Goal: Find specific page/section: Find specific page/section

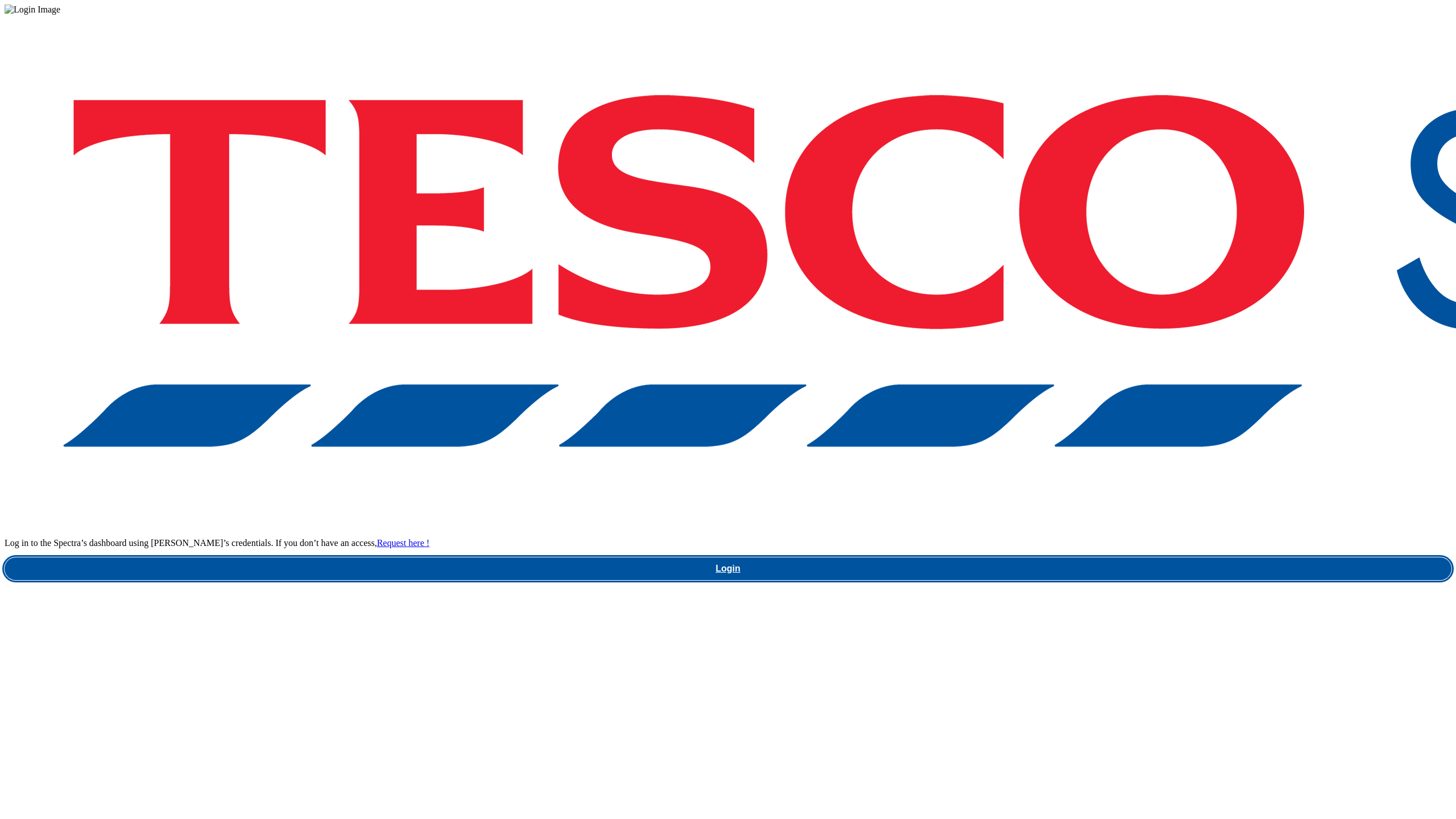
click at [1093, 558] on link "Login" at bounding box center [728, 569] width 1447 height 23
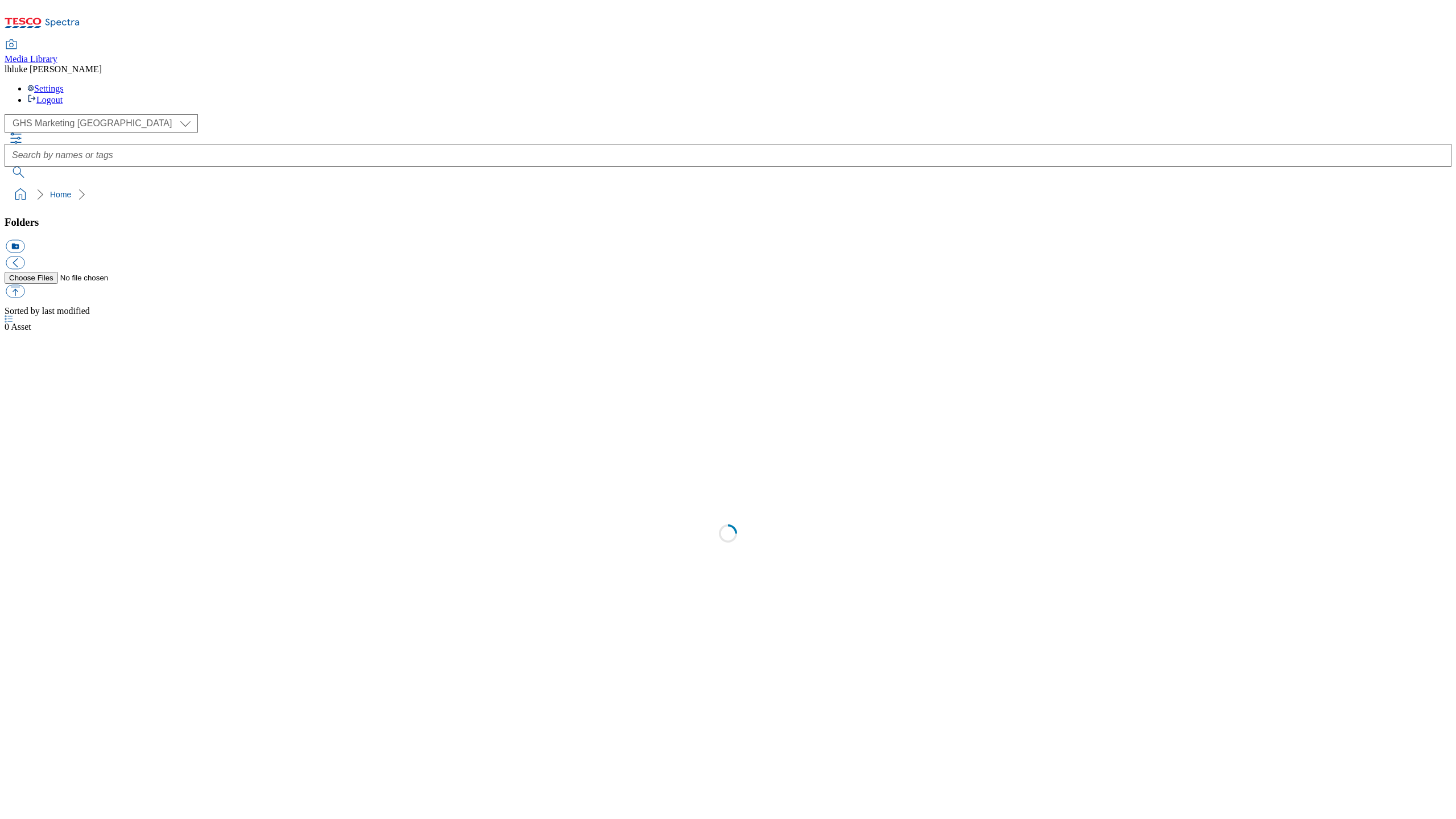
select select "flare-ghs-mktg"
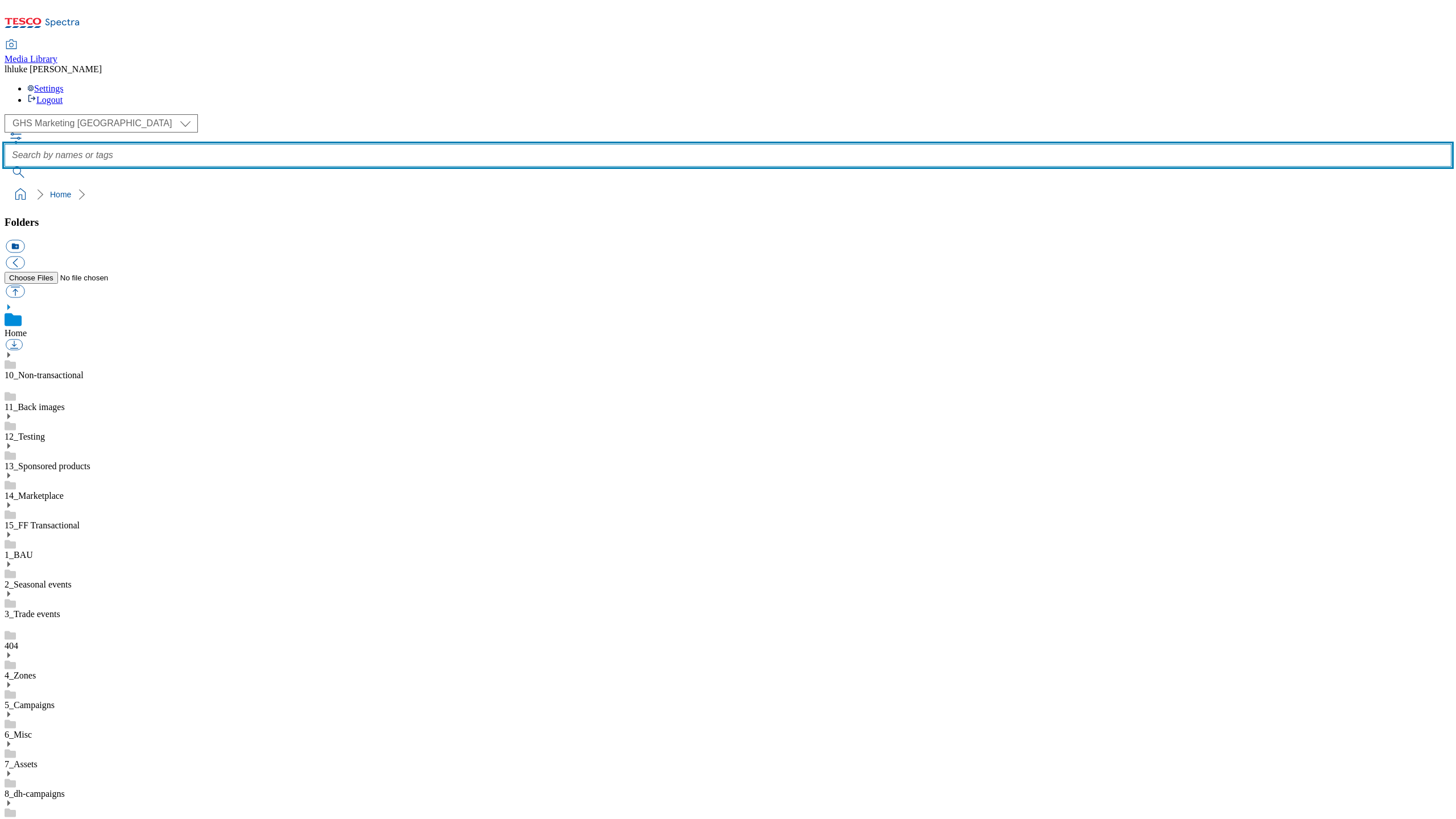
click at [543, 144] on input "text" at bounding box center [728, 155] width 1447 height 23
click at [546, 144] on input "text" at bounding box center [728, 155] width 1447 height 23
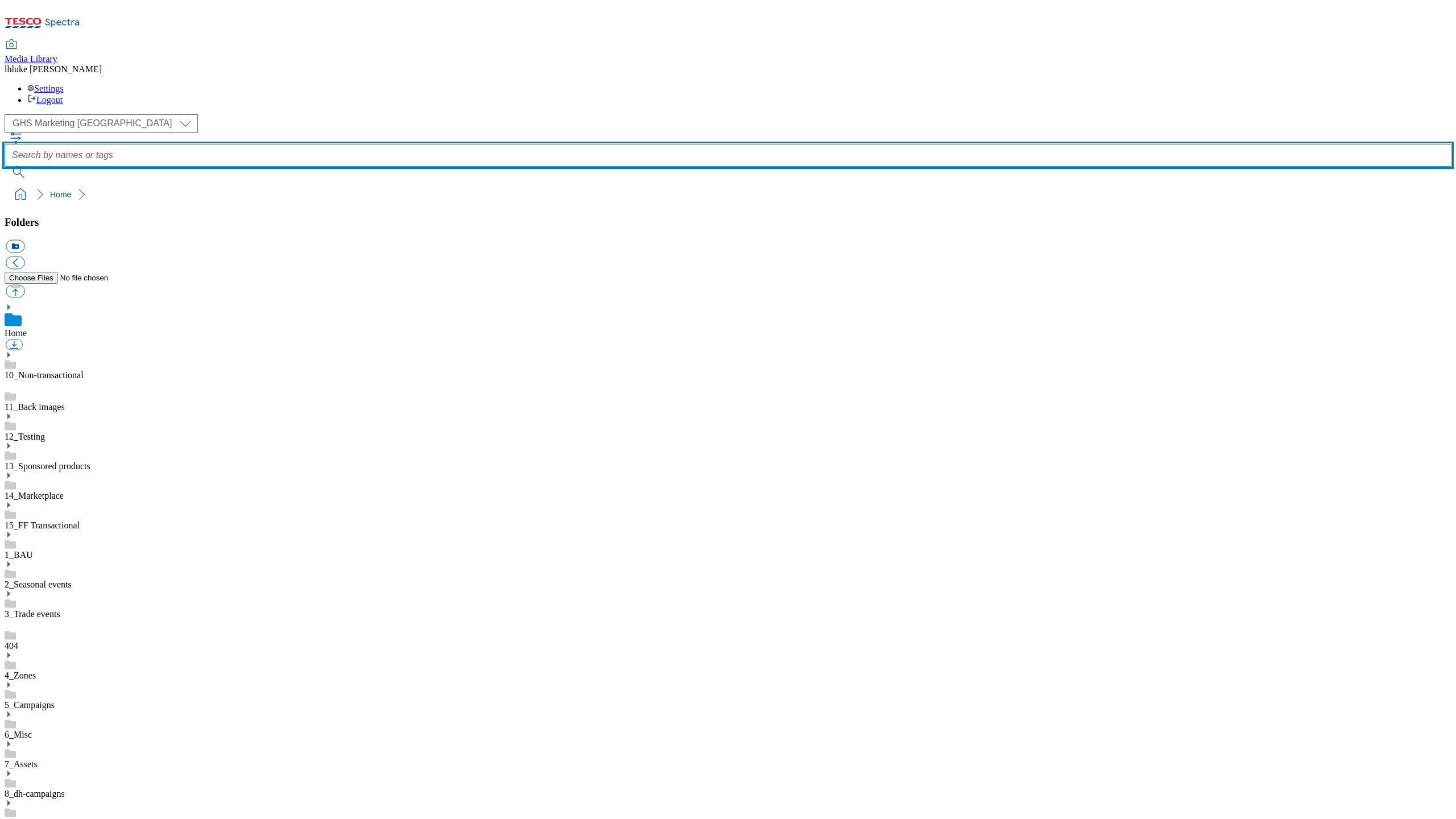
click at [555, 144] on input "text" at bounding box center [728, 155] width 1447 height 23
type input "featured brands"
click at [34, 166] on button "submit" at bounding box center [19, 172] width 30 height 11
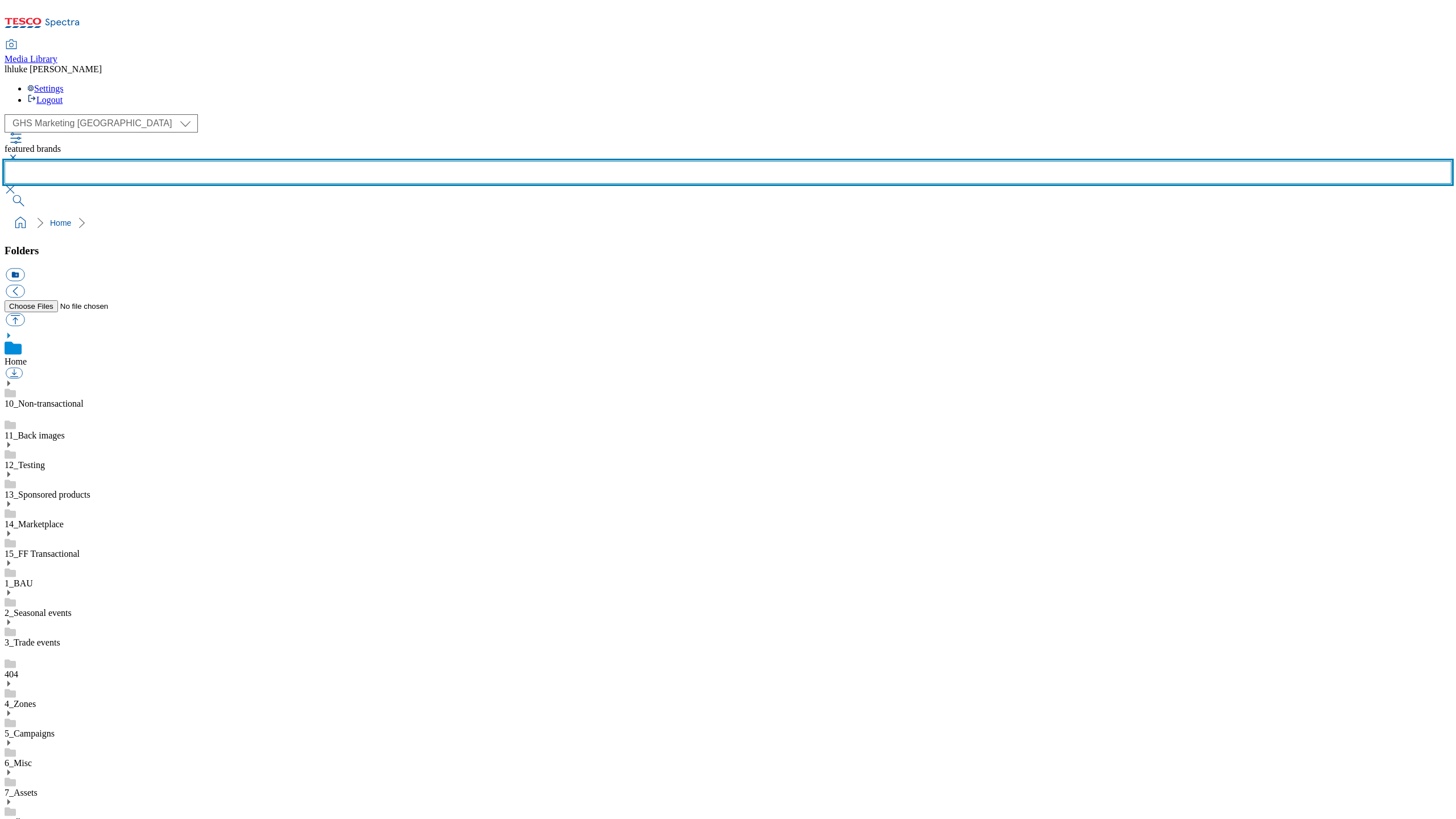
scroll to position [202, 0]
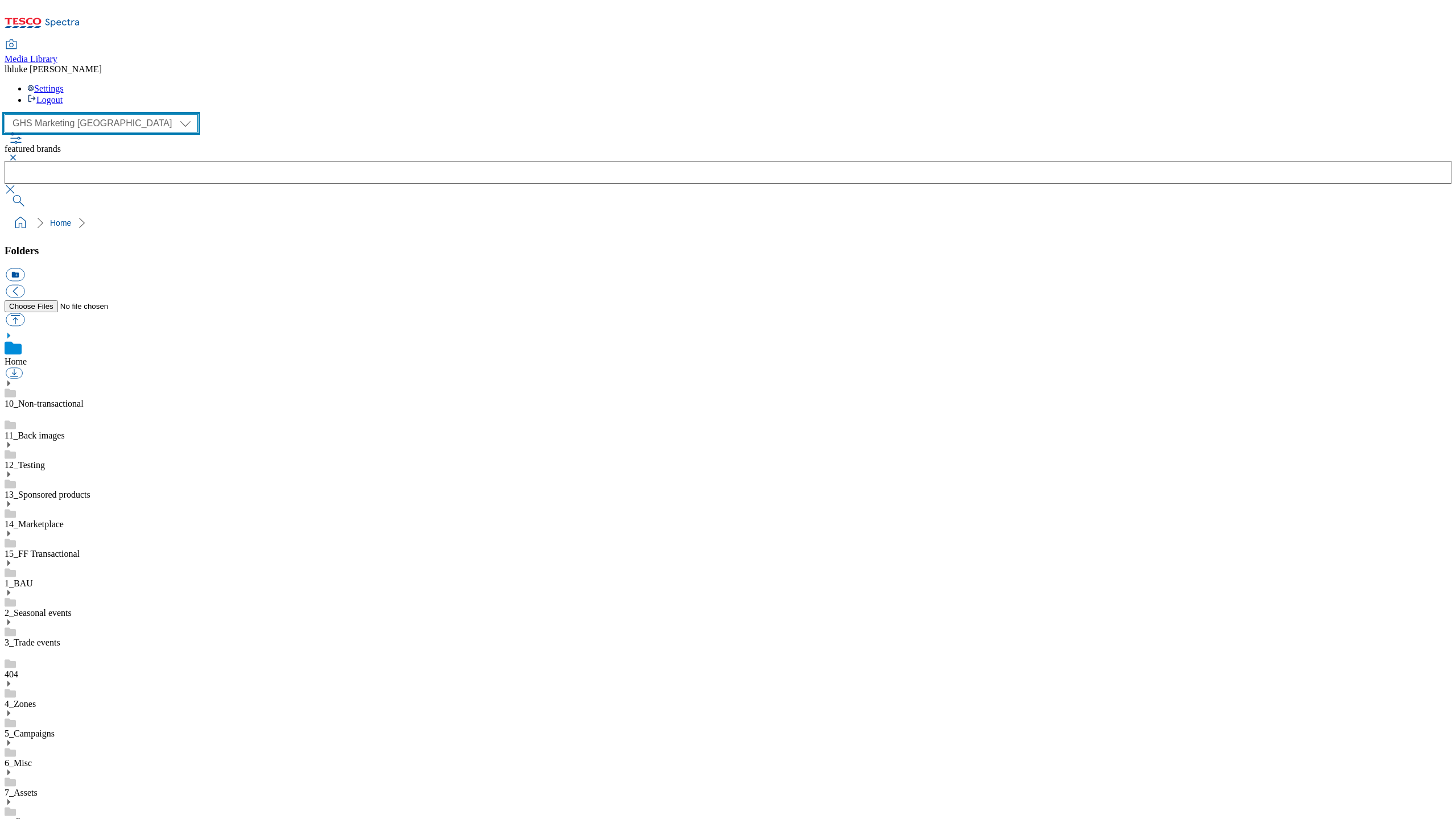
select select "flare-homepage"
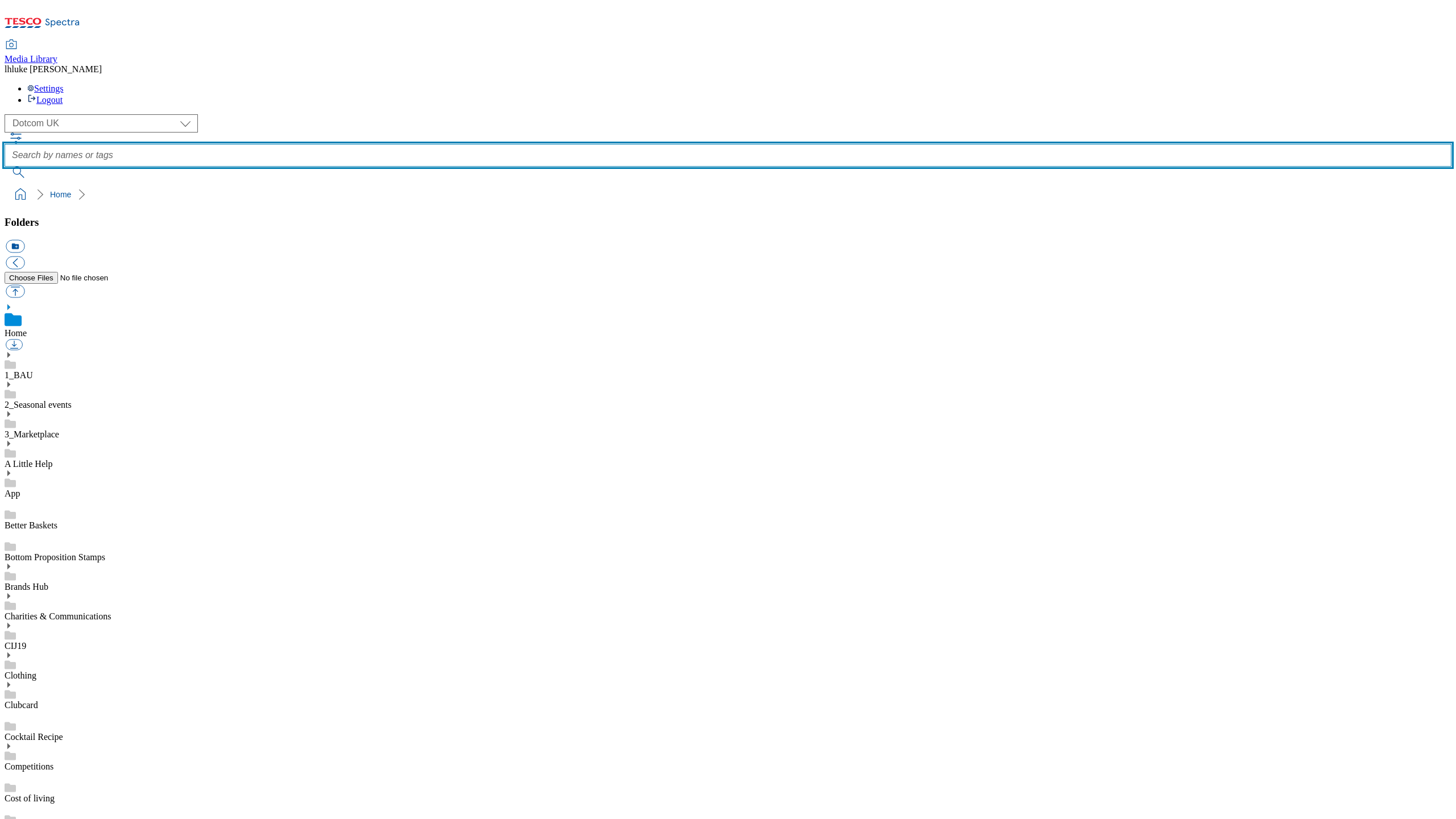
click at [546, 144] on input "text" at bounding box center [728, 155] width 1447 height 23
type input "featured"
click at [34, 166] on button "submit" at bounding box center [19, 172] width 30 height 11
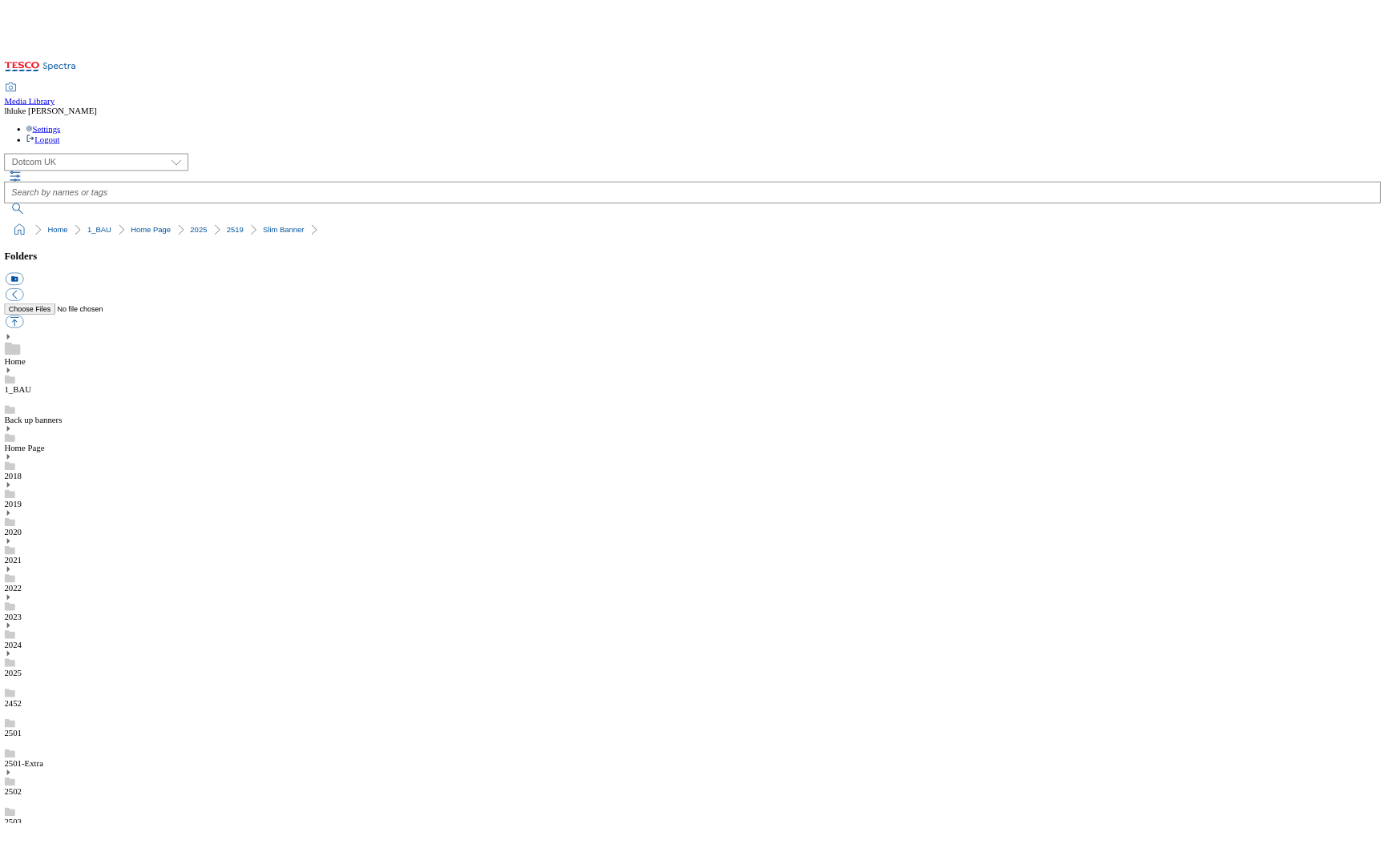
scroll to position [471, 0]
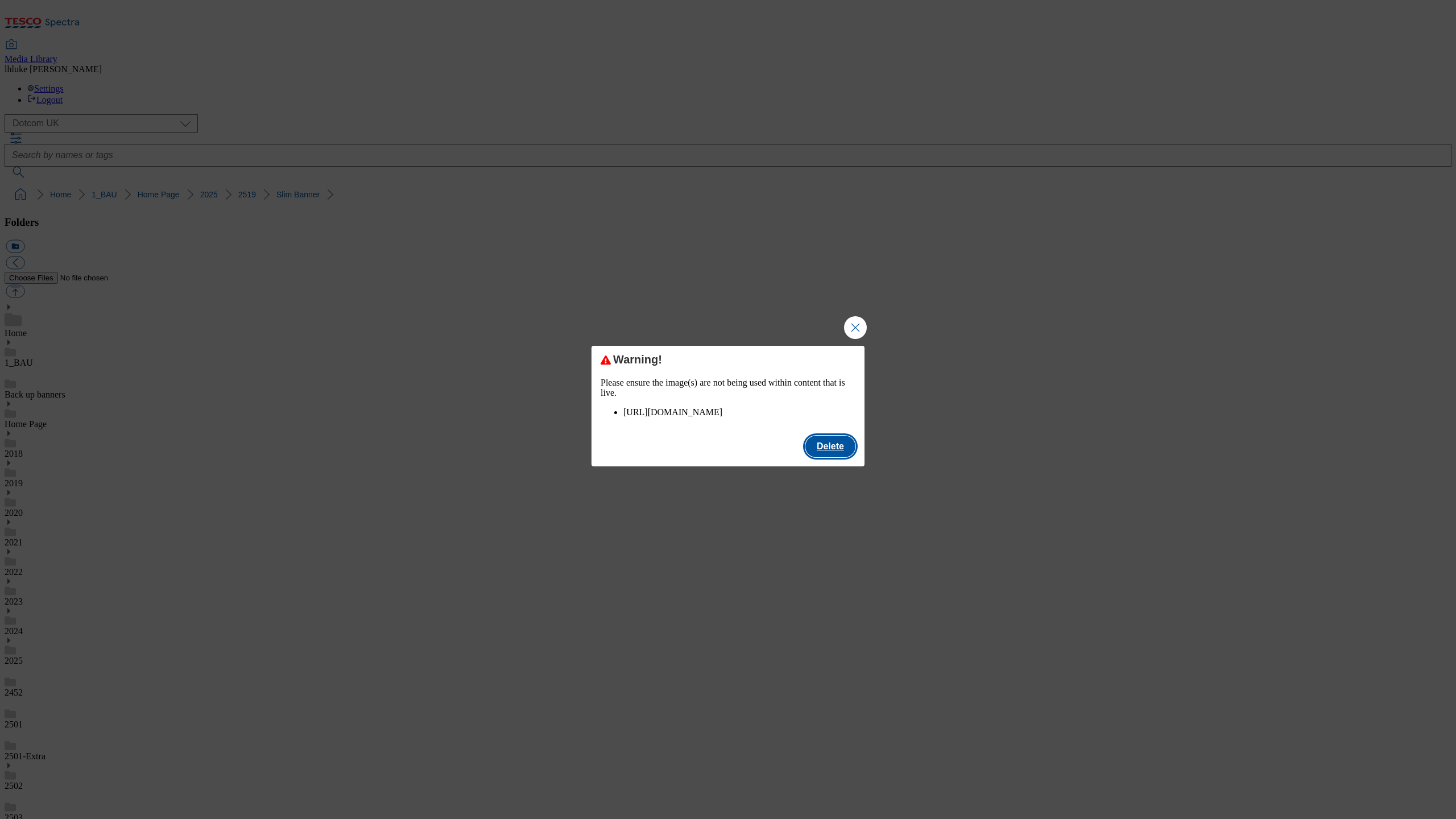
click at [824, 458] on button "Delete" at bounding box center [831, 446] width 50 height 21
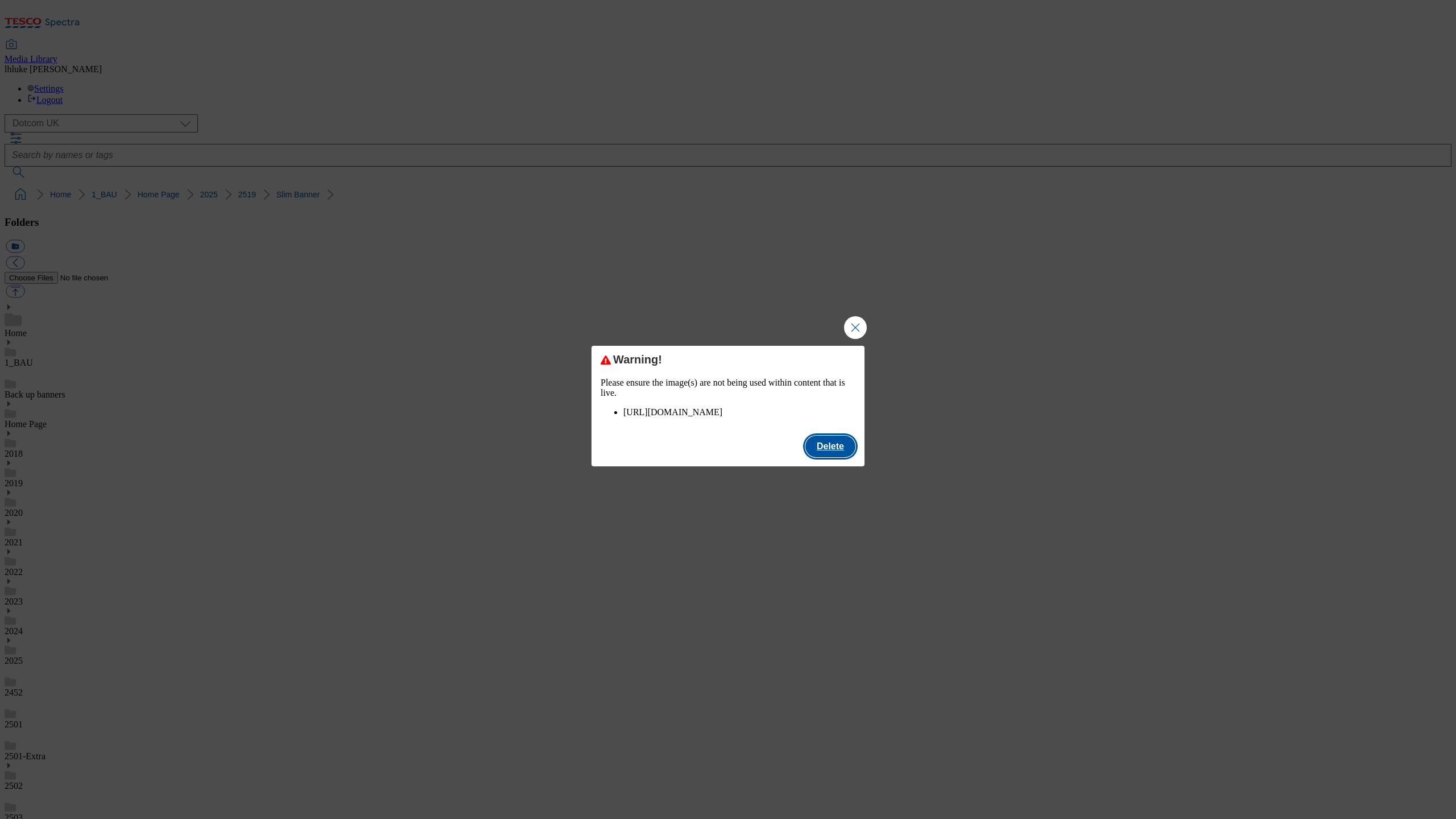
click at [828, 458] on button "Delete" at bounding box center [831, 446] width 50 height 21
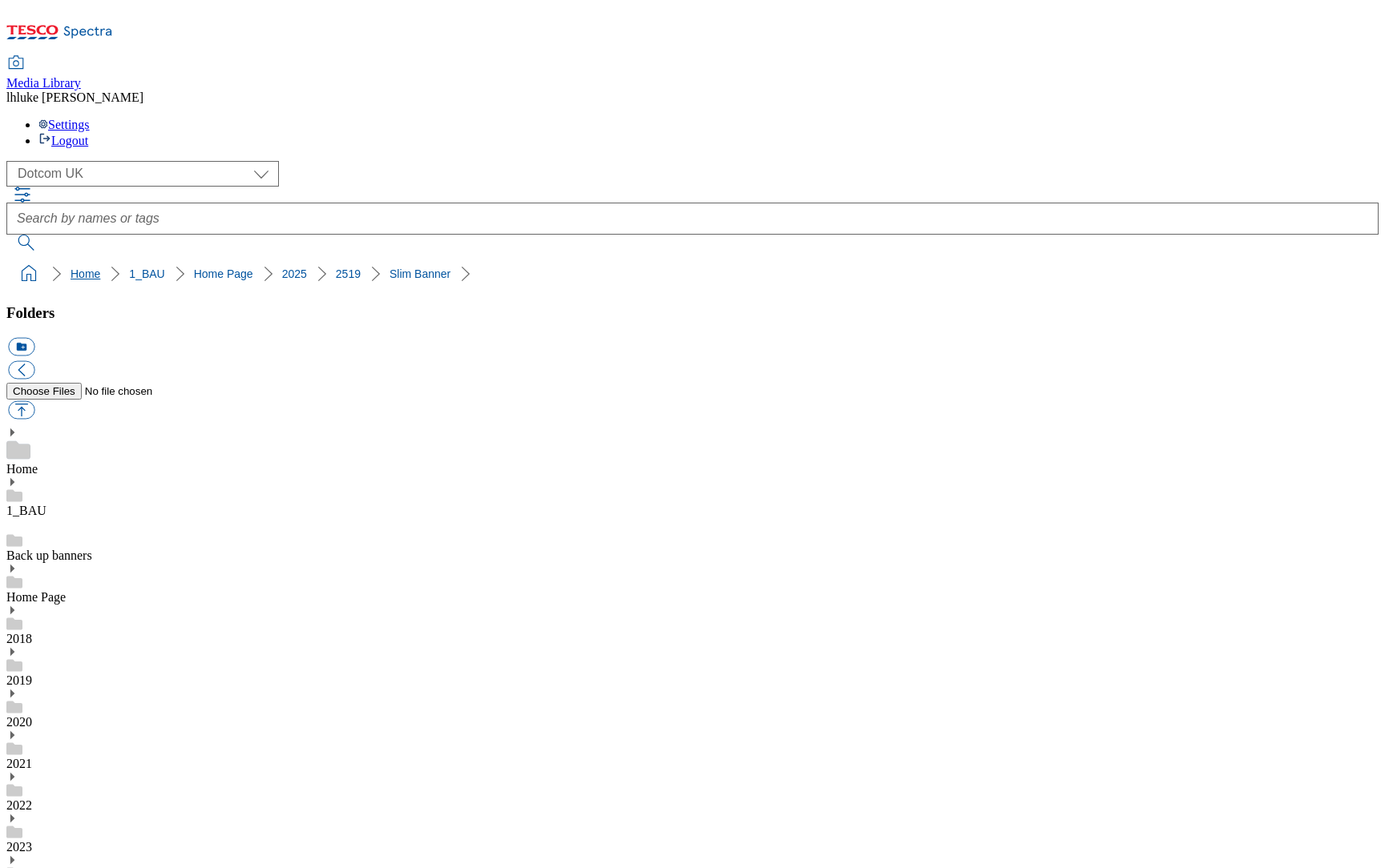
click at [70, 268] on link "Home" at bounding box center [85, 273] width 29 height 13
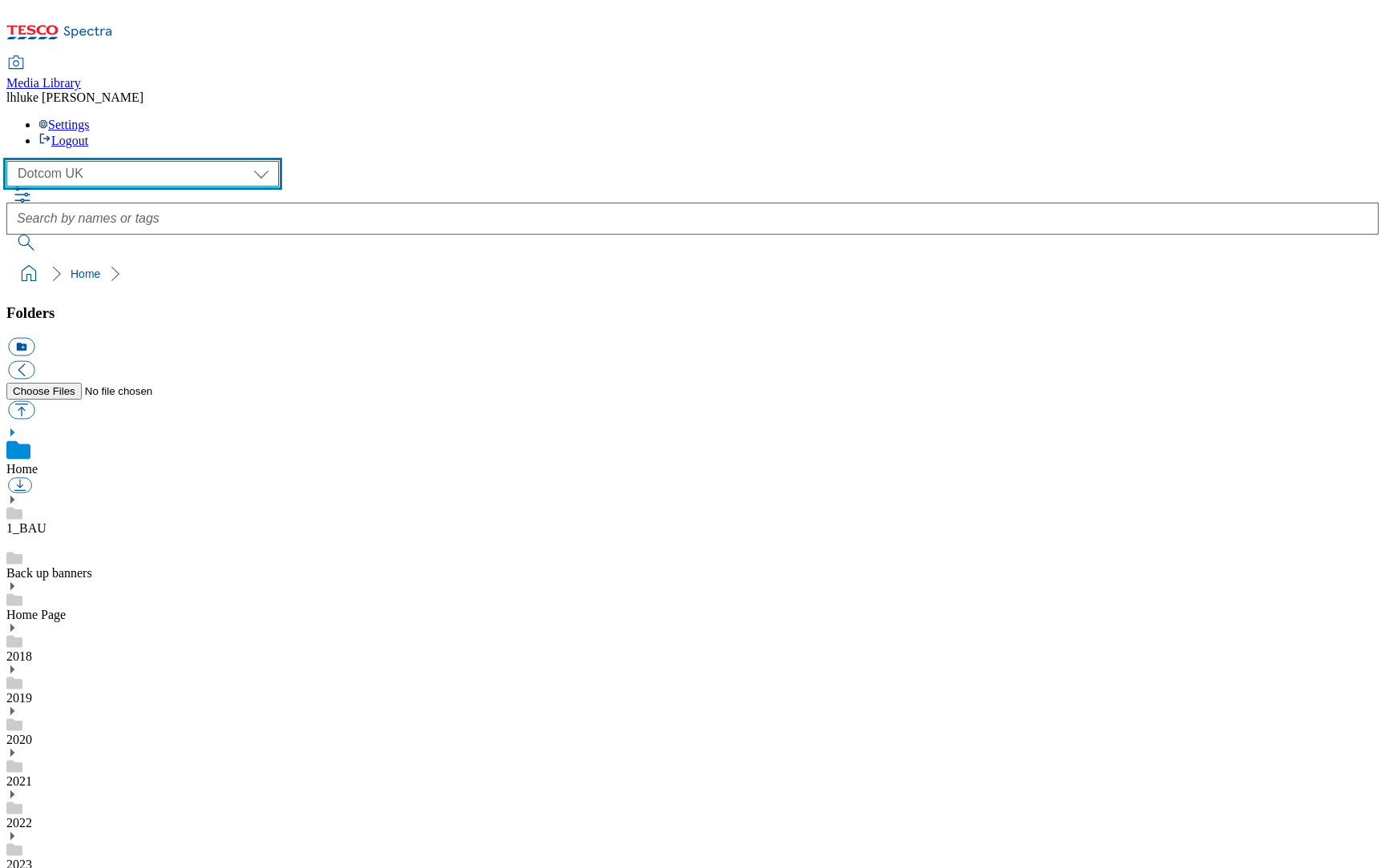
select select "flare-ghs-mktg"
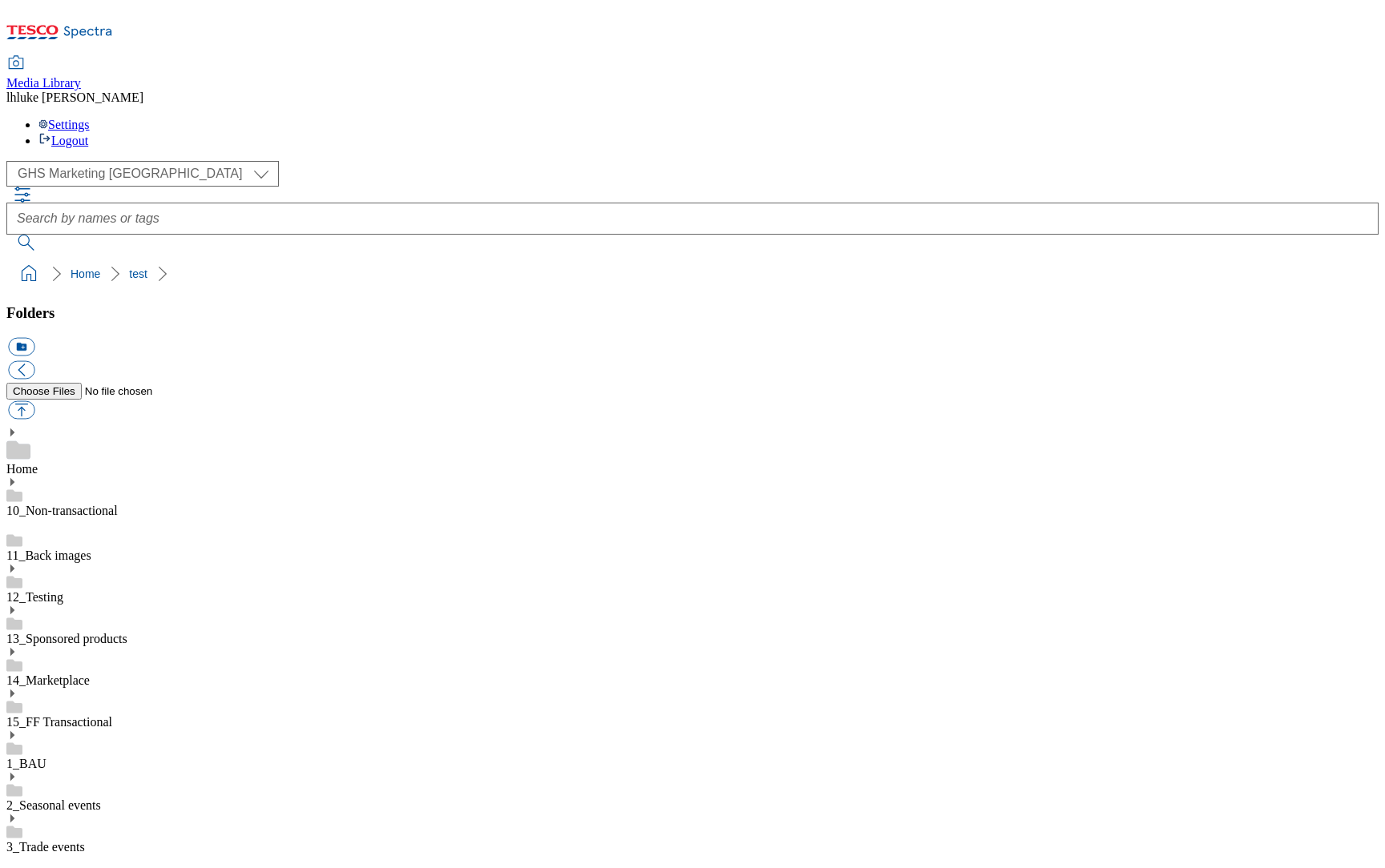
scroll to position [776, 0]
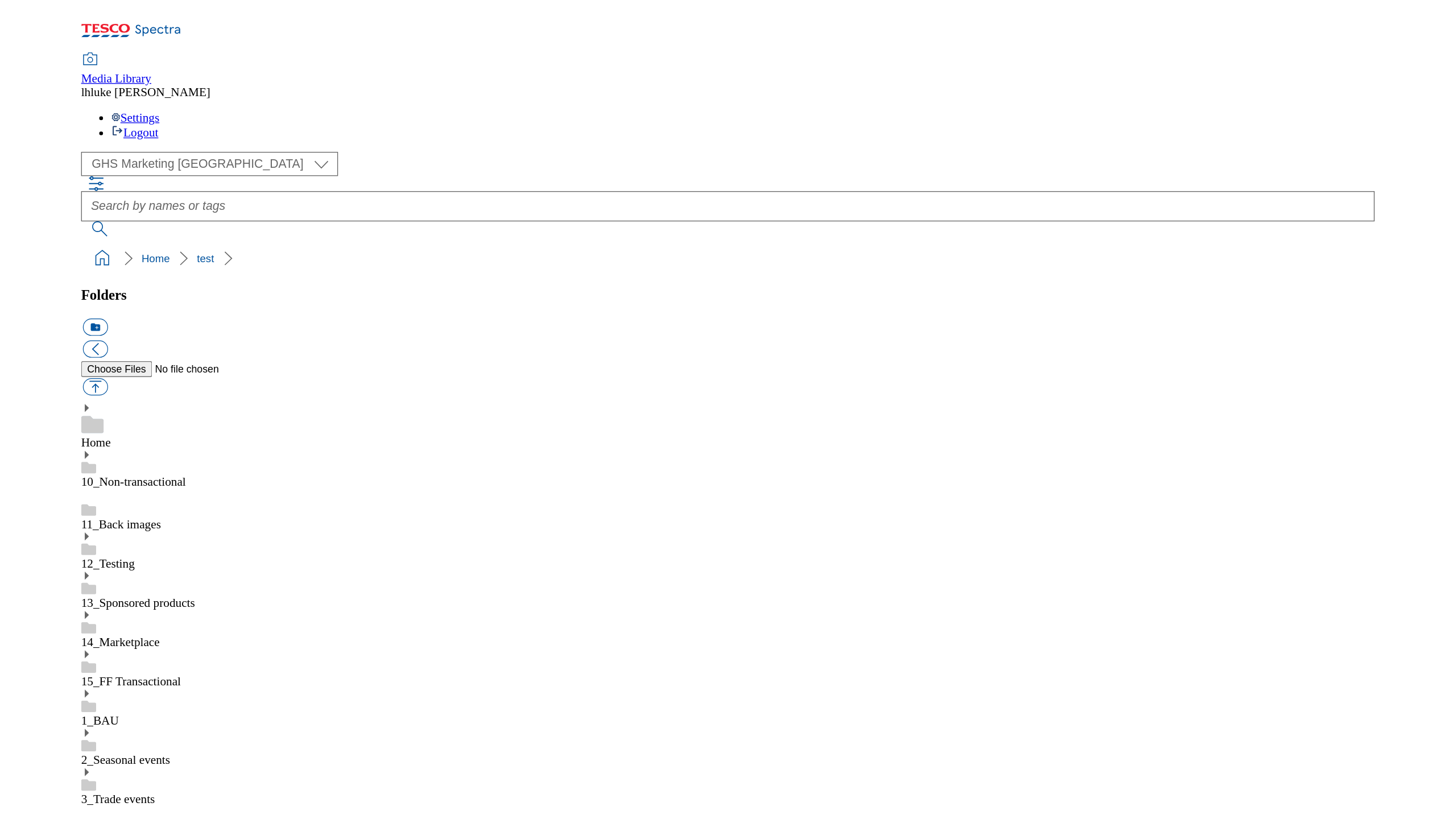
scroll to position [0, 0]
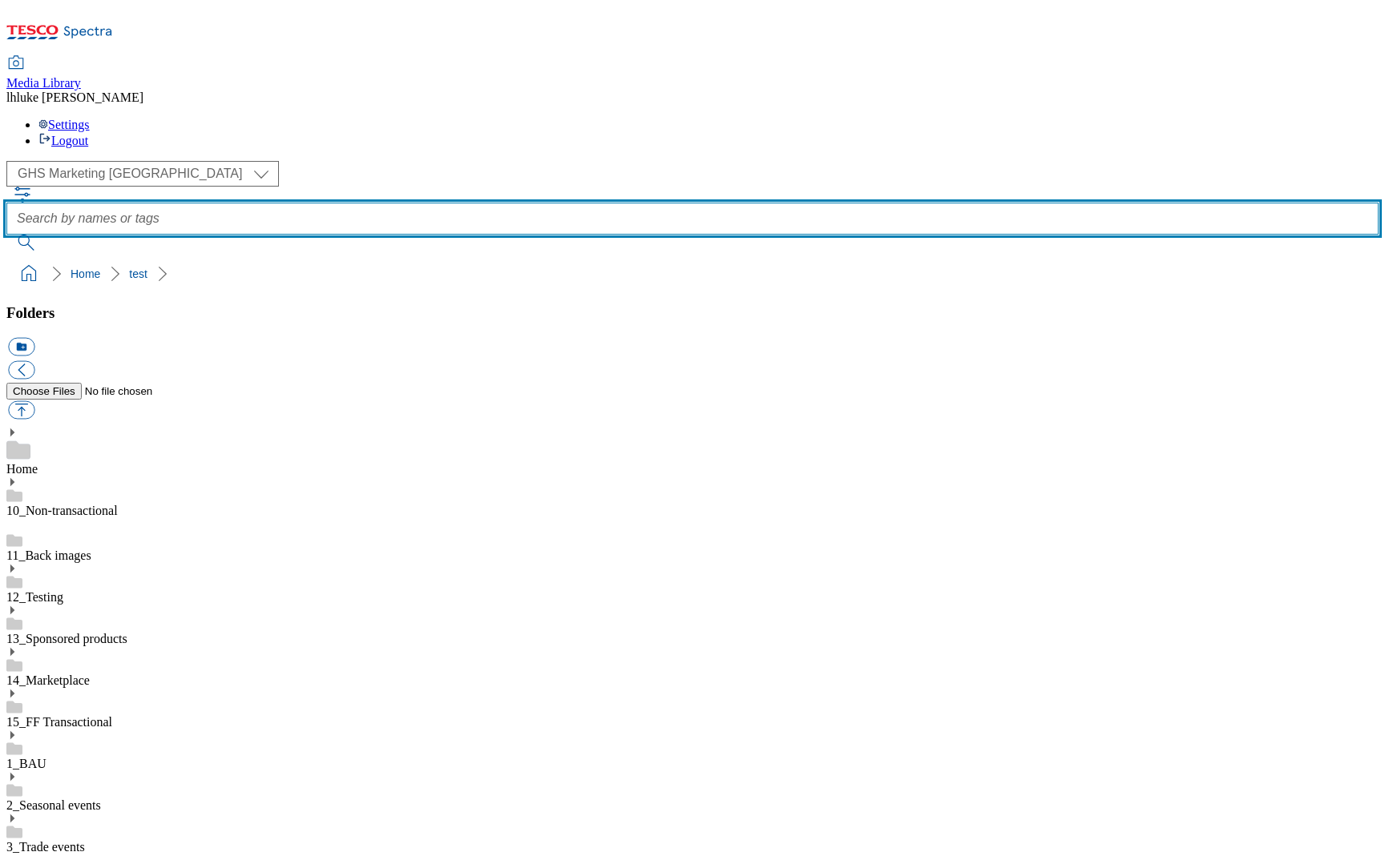
click at [658, 203] on input "text" at bounding box center [692, 219] width 1371 height 32
type input "dchp"
click at [48, 234] on button "submit" at bounding box center [27, 242] width 42 height 16
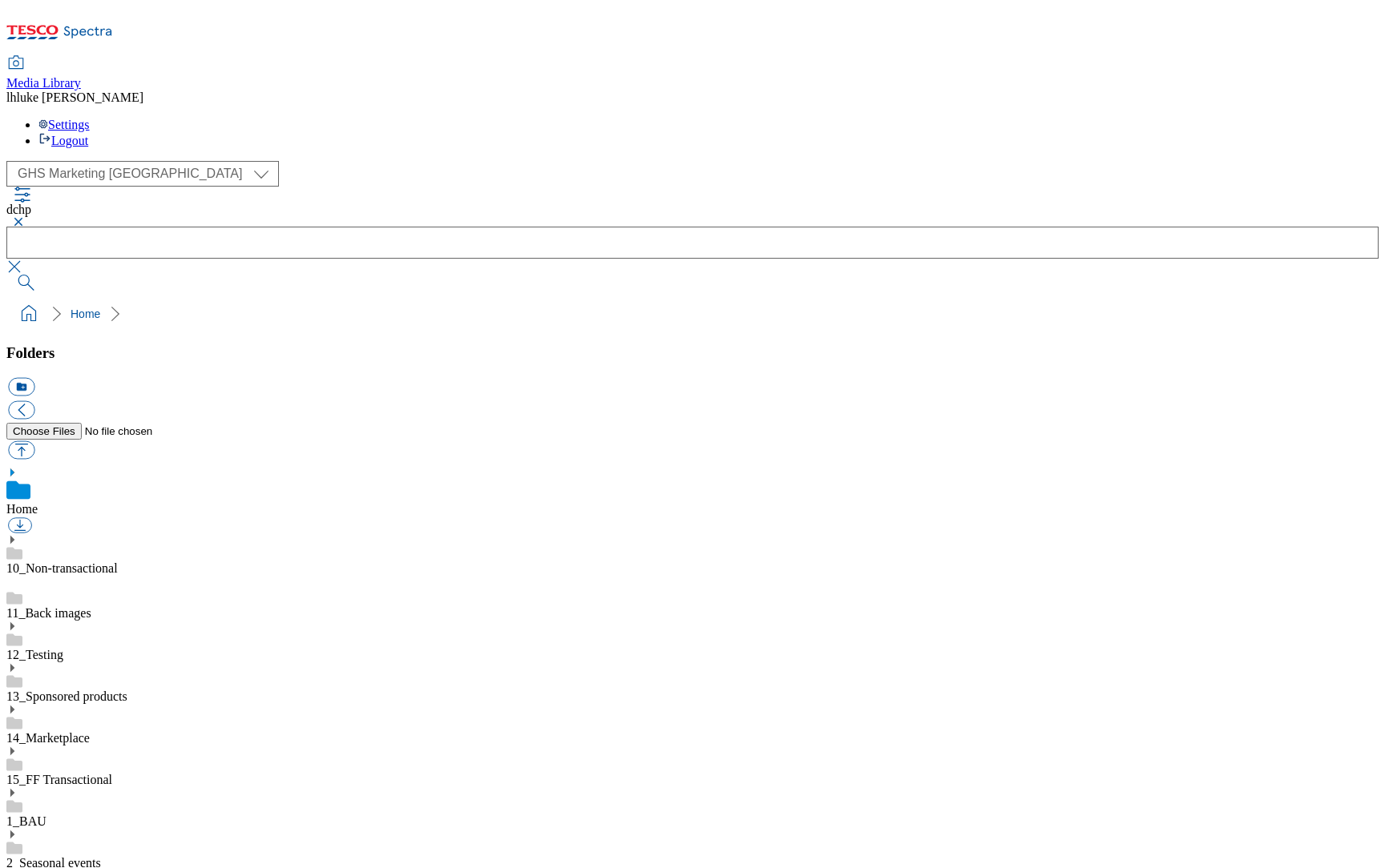
click at [25, 217] on button "button" at bounding box center [17, 222] width 20 height 10
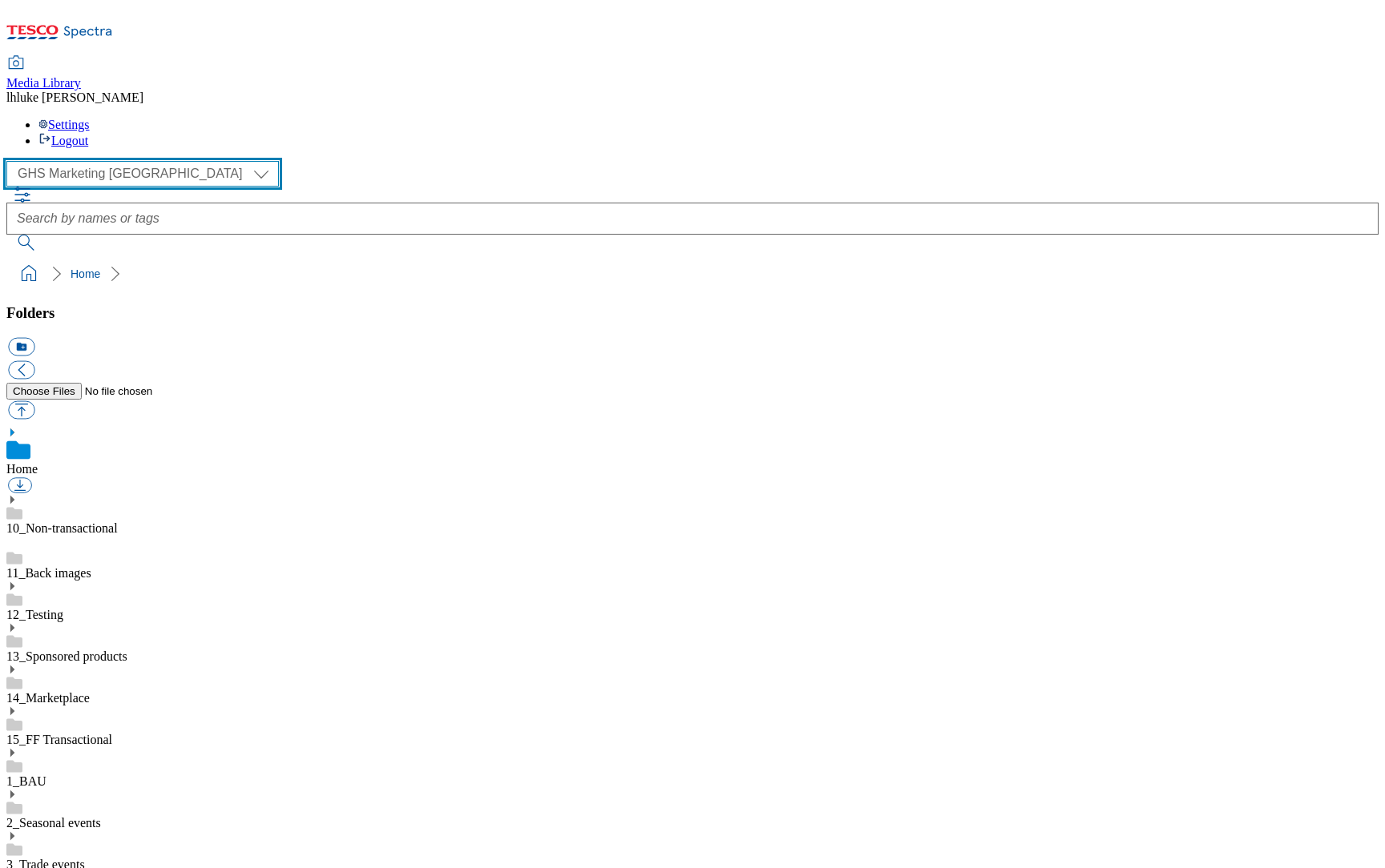
select select "flare-homepage"
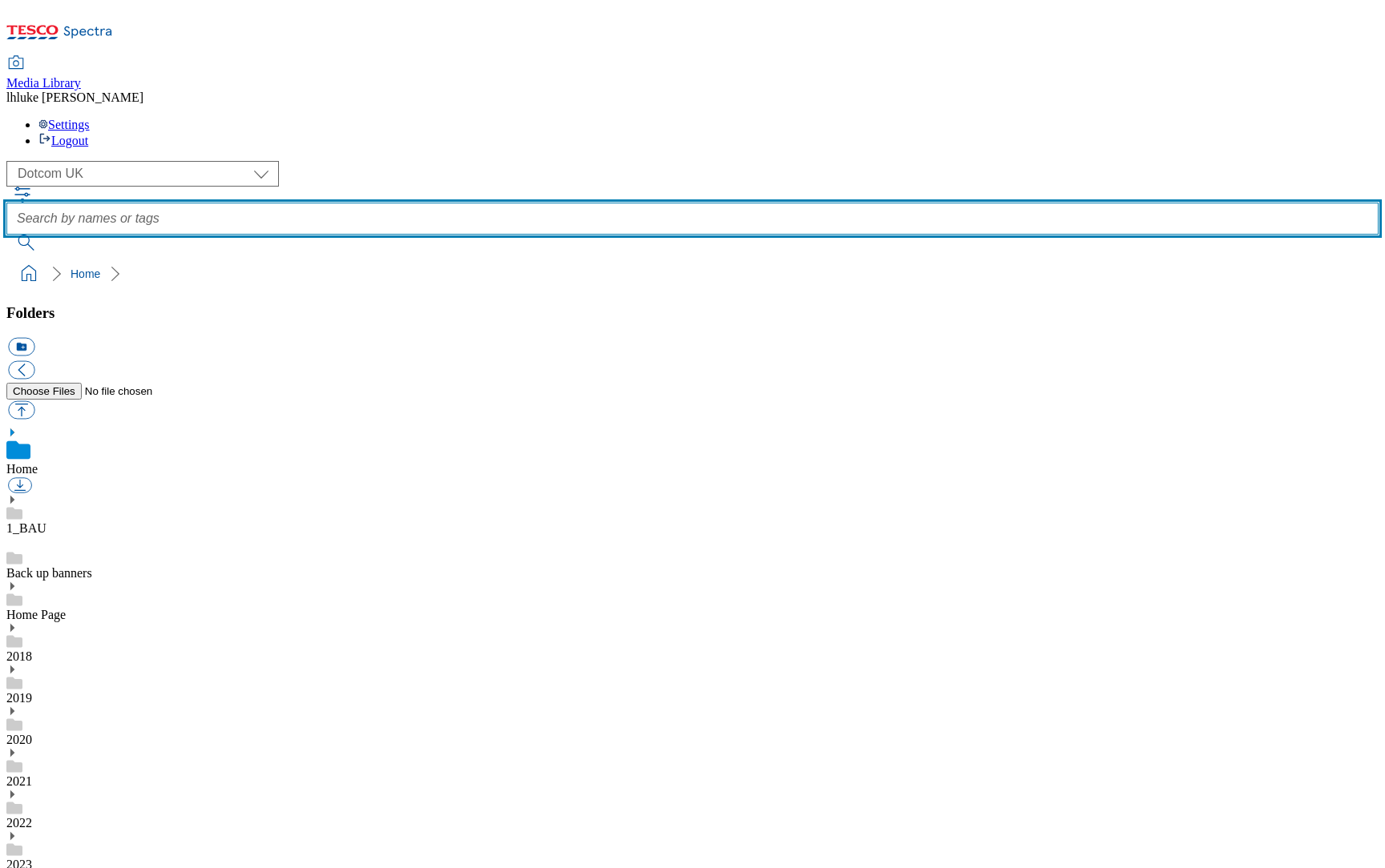
click at [568, 203] on input "text" at bounding box center [692, 219] width 1371 height 32
type input "hero"
click at [48, 234] on button "submit" at bounding box center [27, 242] width 42 height 16
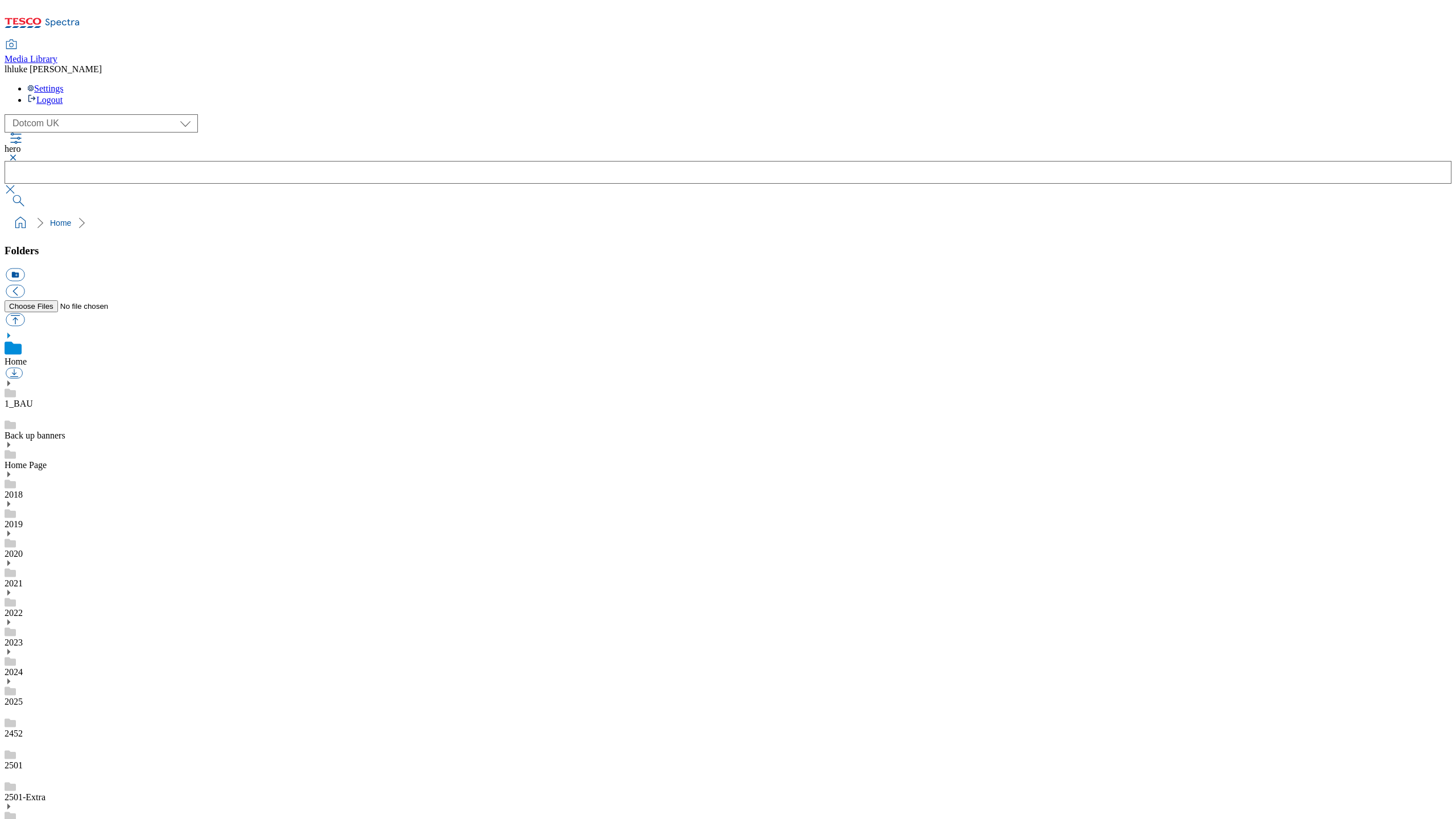
click at [18, 154] on button "button" at bounding box center [12, 157] width 14 height 7
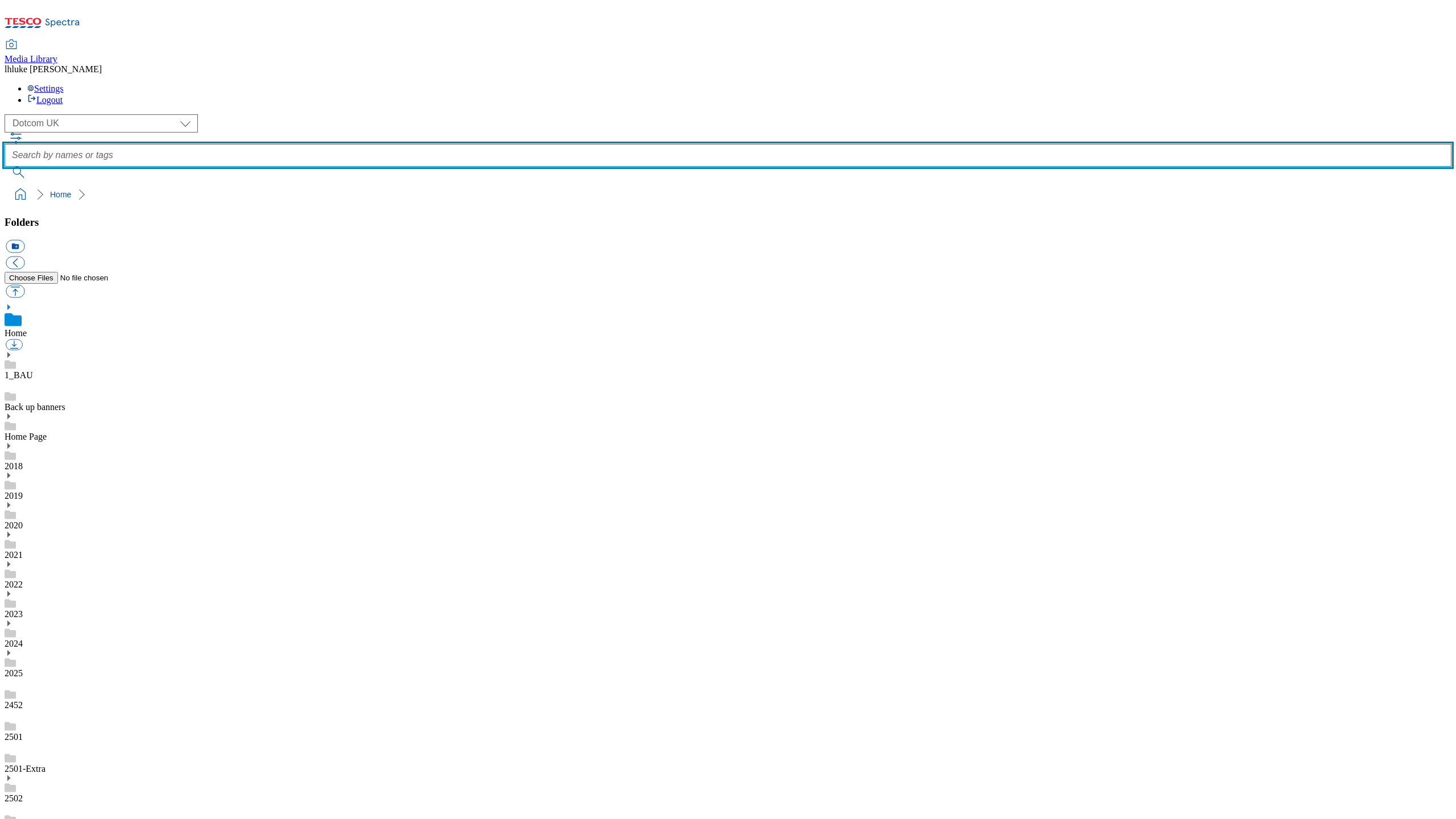
click at [520, 144] on input "text" at bounding box center [728, 155] width 1447 height 23
type input "aldi"
click at [34, 166] on button "submit" at bounding box center [19, 172] width 30 height 11
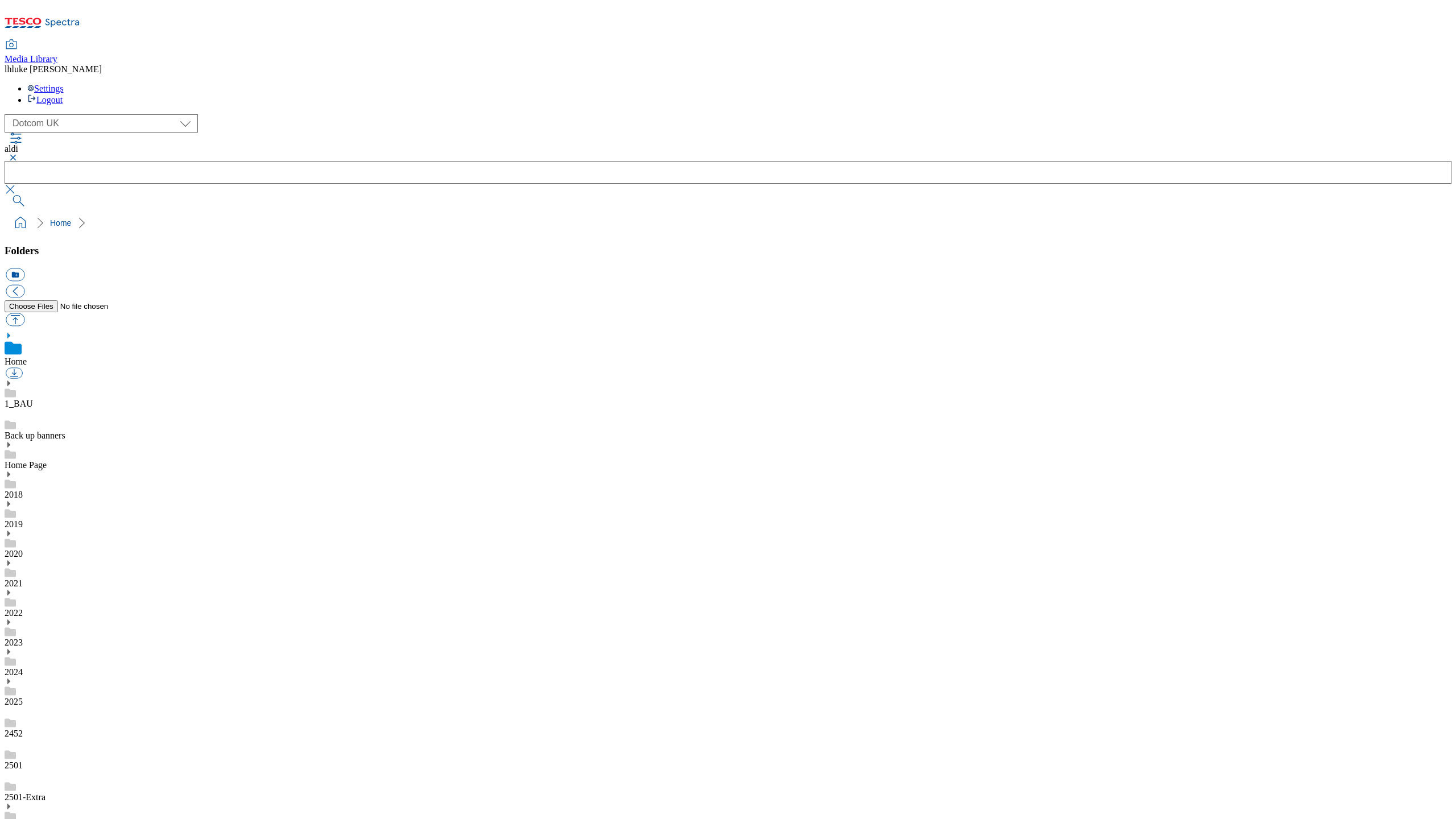
click at [18, 154] on button "button" at bounding box center [12, 157] width 14 height 7
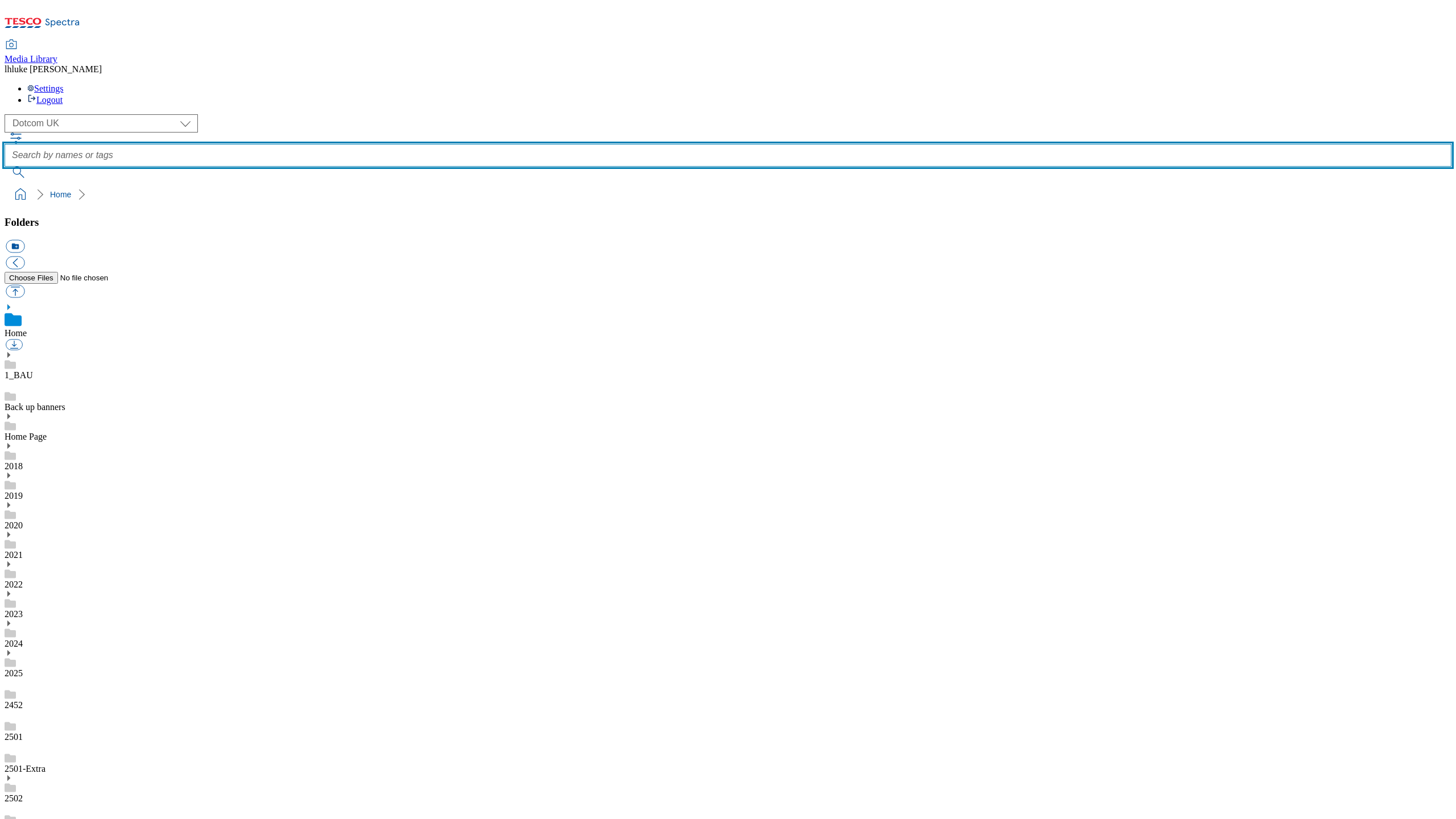
click at [526, 144] on input "text" at bounding box center [728, 155] width 1447 height 23
type input "apm"
click at [34, 166] on button "submit" at bounding box center [19, 172] width 30 height 11
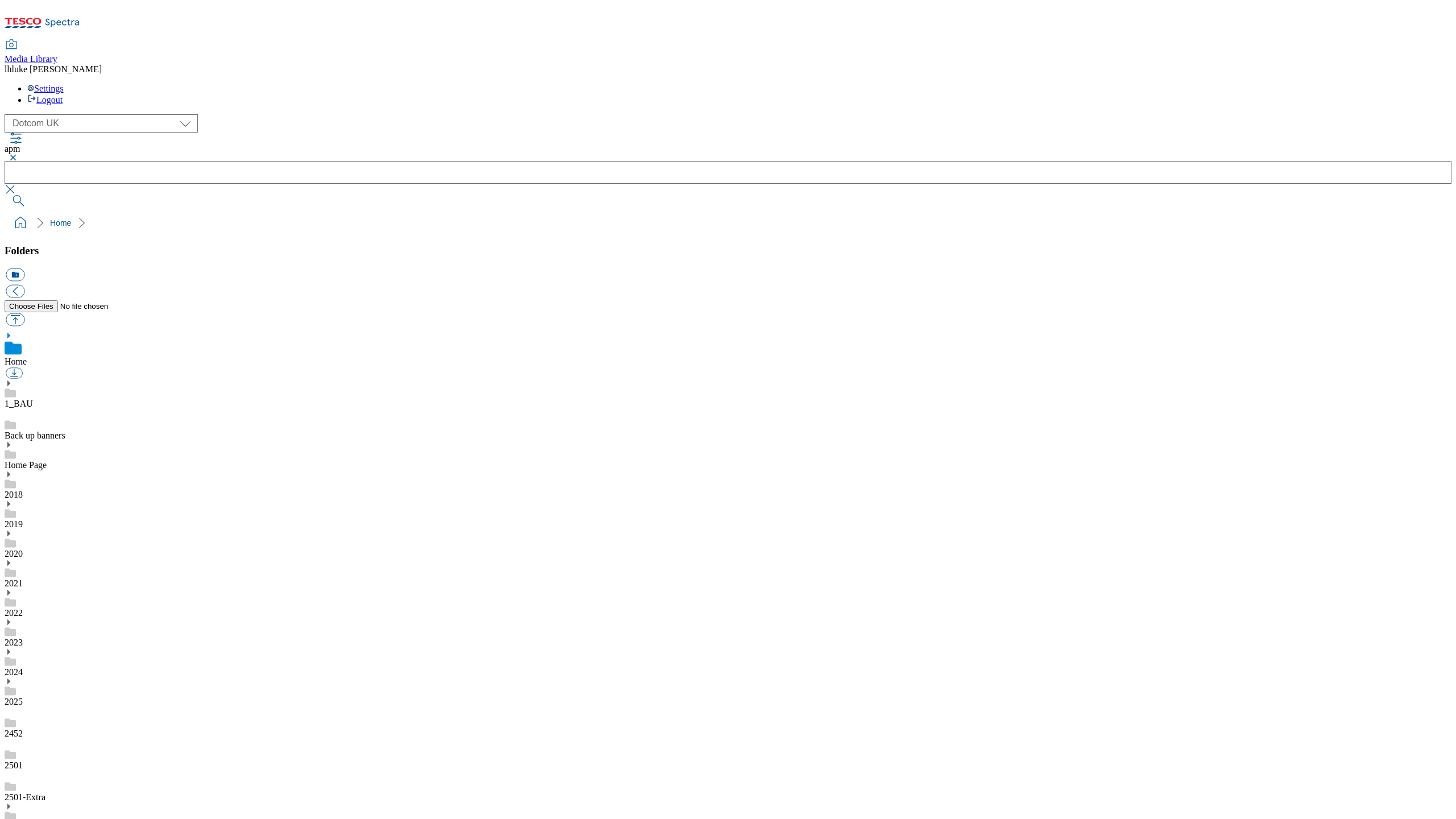
click at [18, 154] on button "button" at bounding box center [12, 157] width 14 height 7
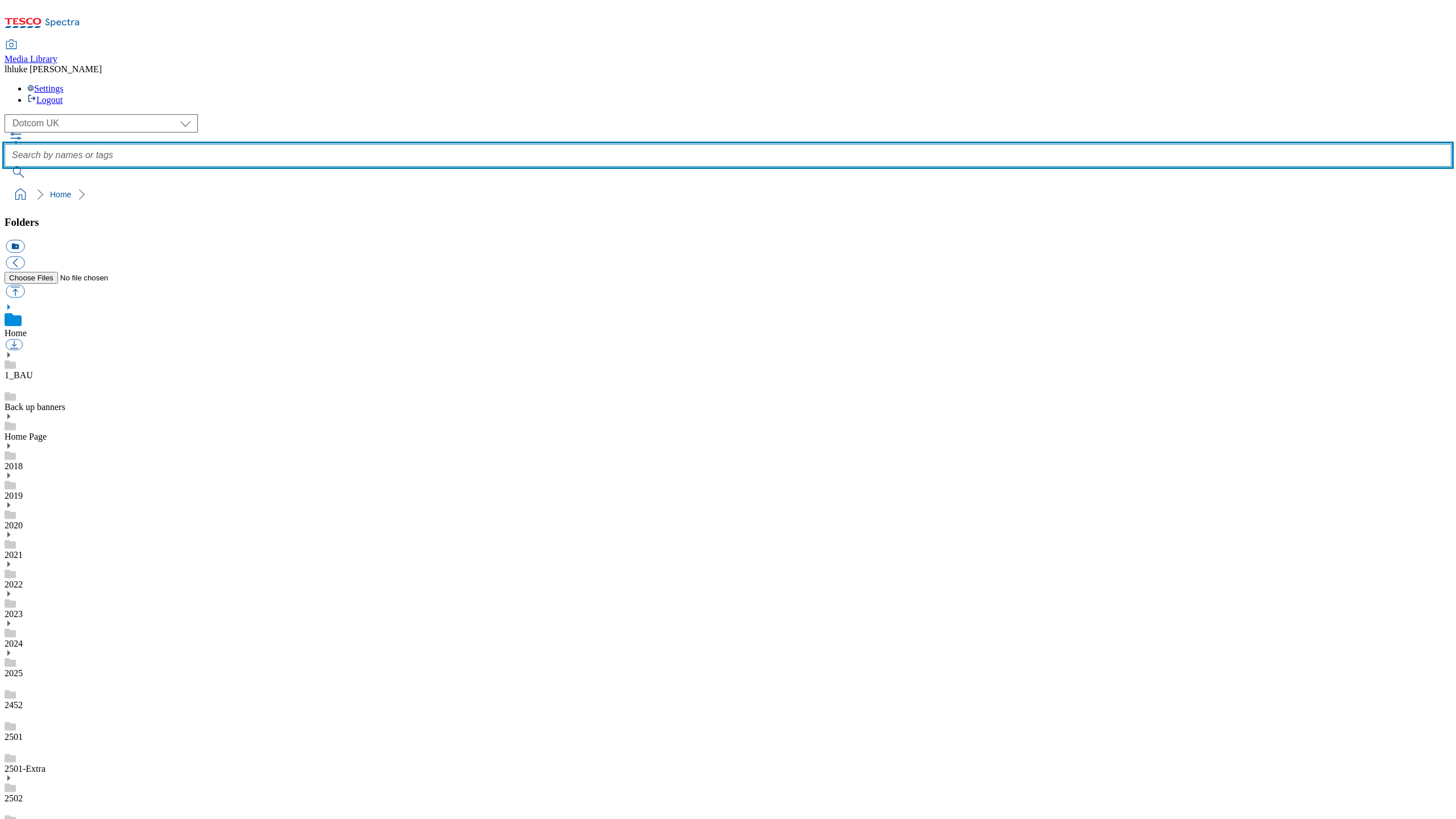
click at [527, 144] on input "text" at bounding box center [728, 155] width 1447 height 23
type input "slim"
click at [34, 166] on button "submit" at bounding box center [19, 172] width 30 height 11
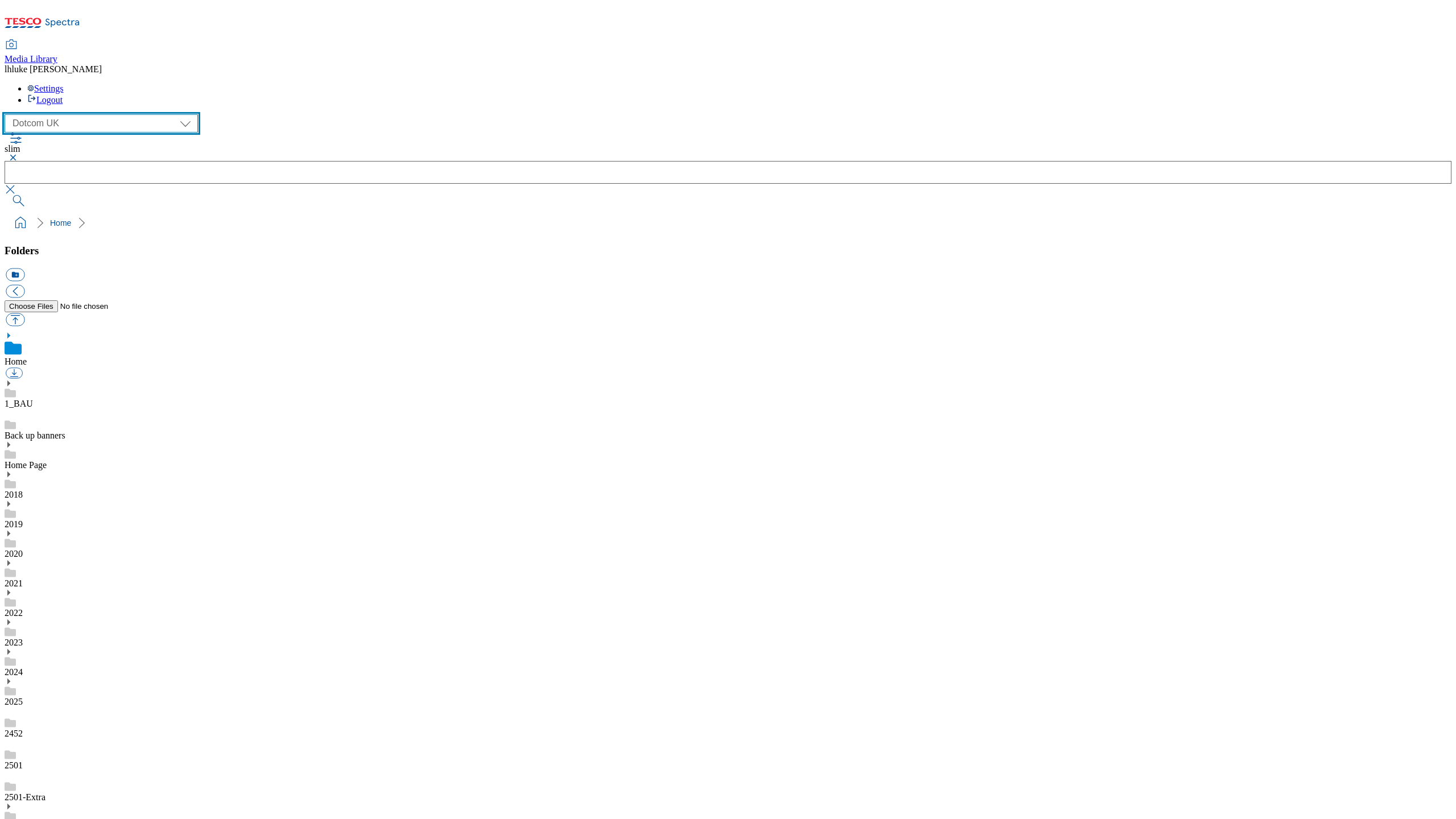
select select "flare-ghs-mktg"
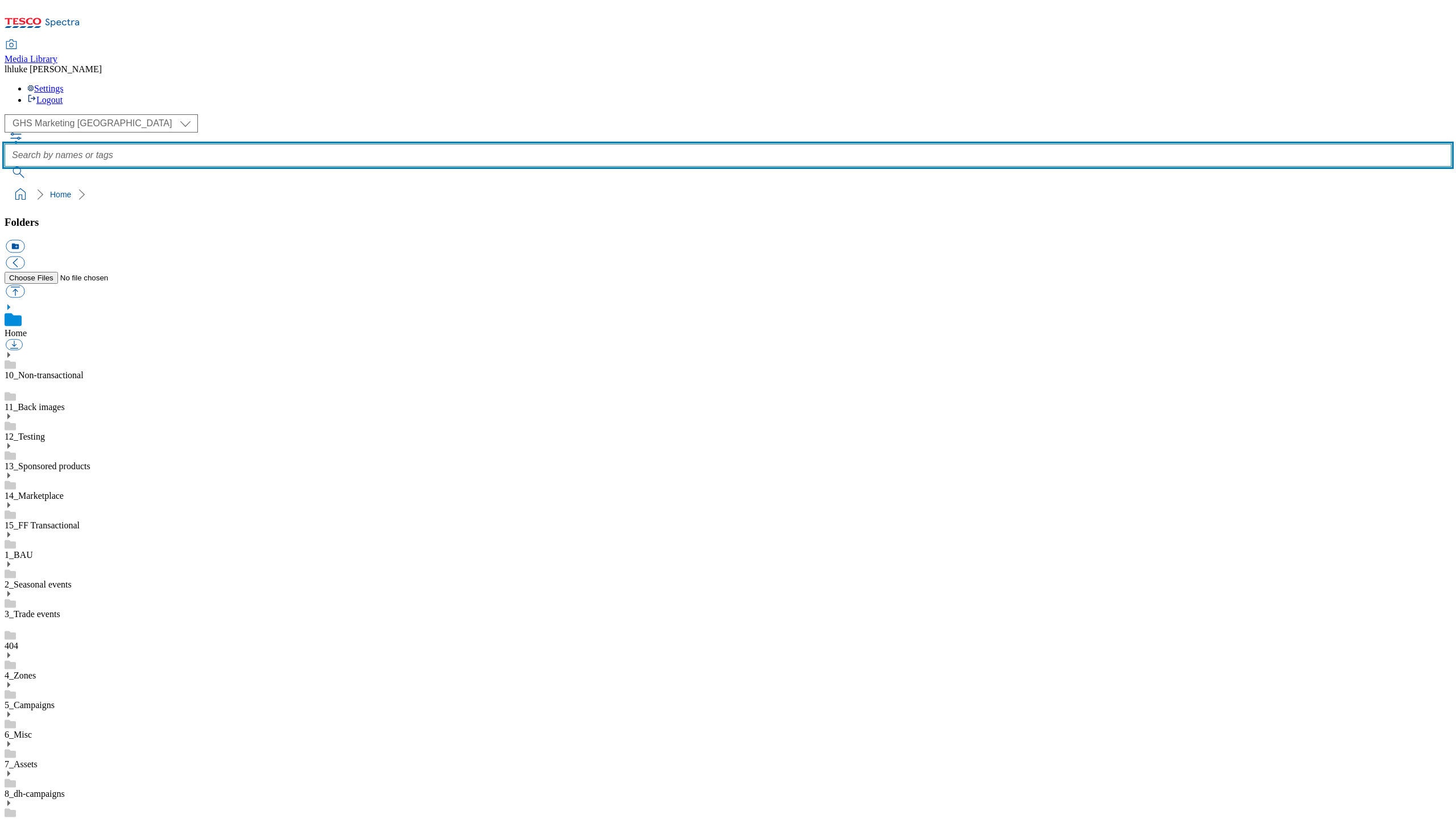
click at [502, 144] on input "text" at bounding box center [728, 155] width 1447 height 23
type input "slim"
click at [34, 166] on button "submit" at bounding box center [19, 172] width 30 height 11
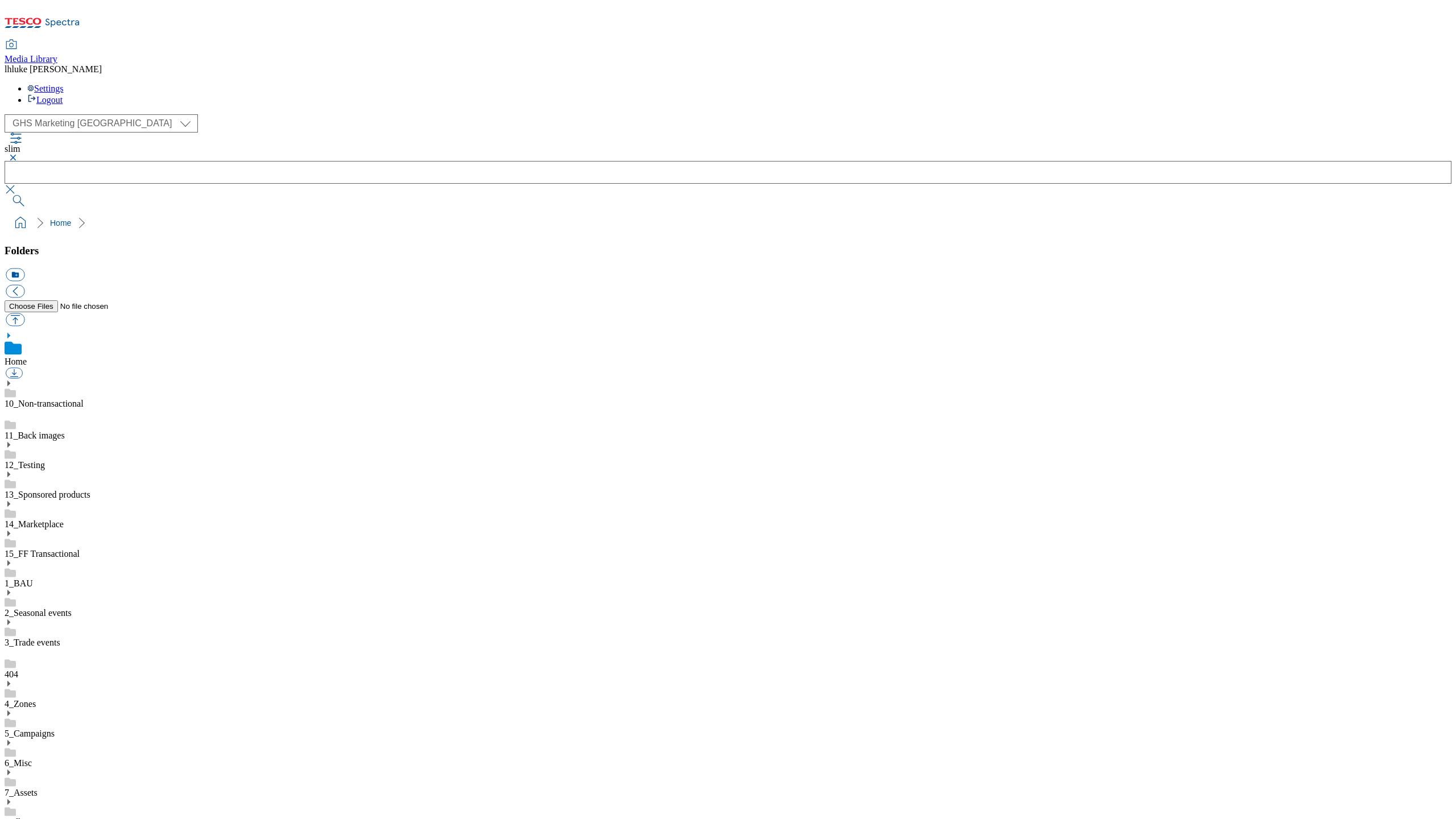
click at [18, 154] on button "button" at bounding box center [12, 157] width 14 height 7
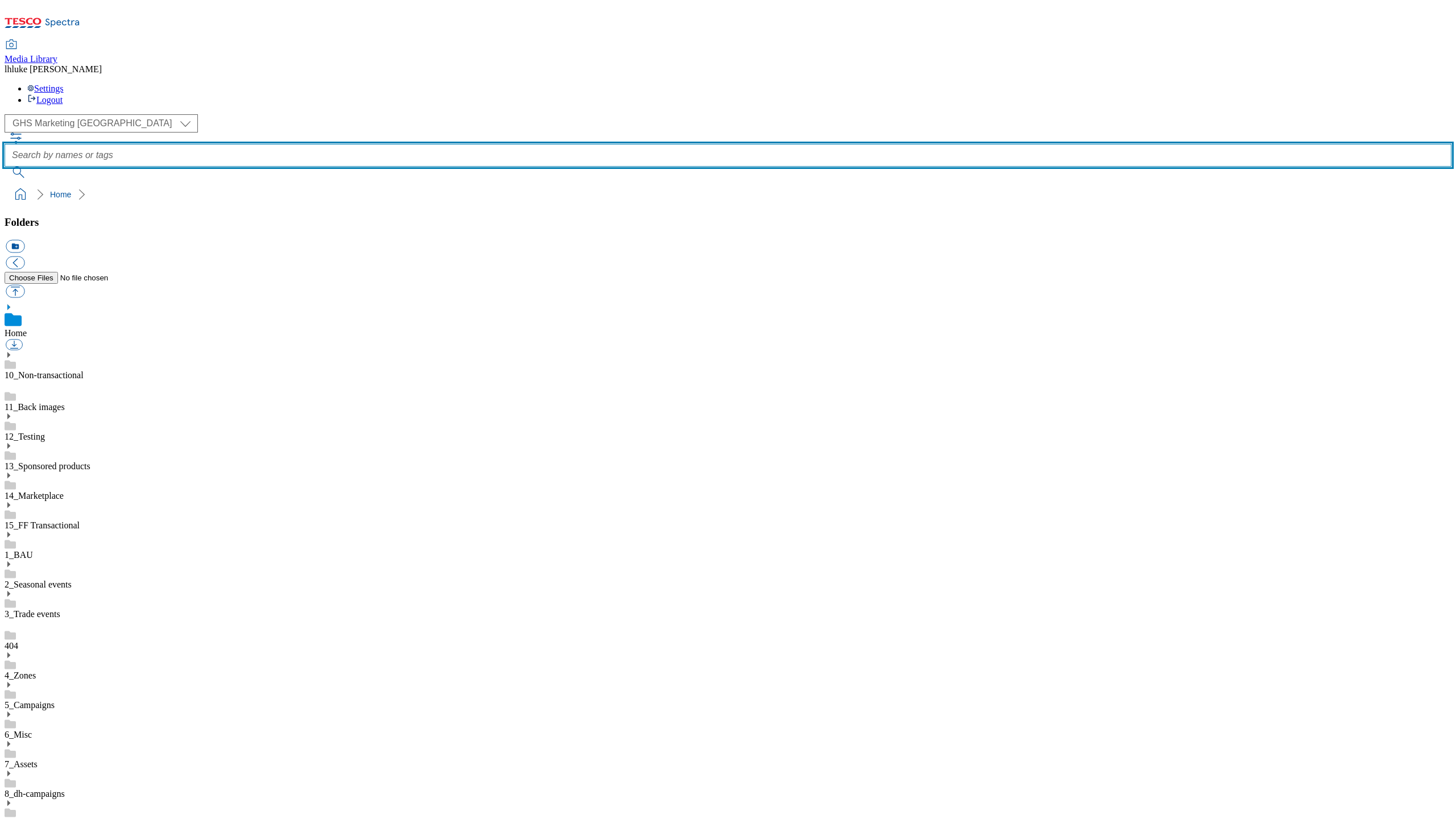
click at [530, 144] on input "text" at bounding box center [728, 155] width 1447 height 23
type input "aldi"
click at [34, 166] on button "submit" at bounding box center [19, 172] width 30 height 11
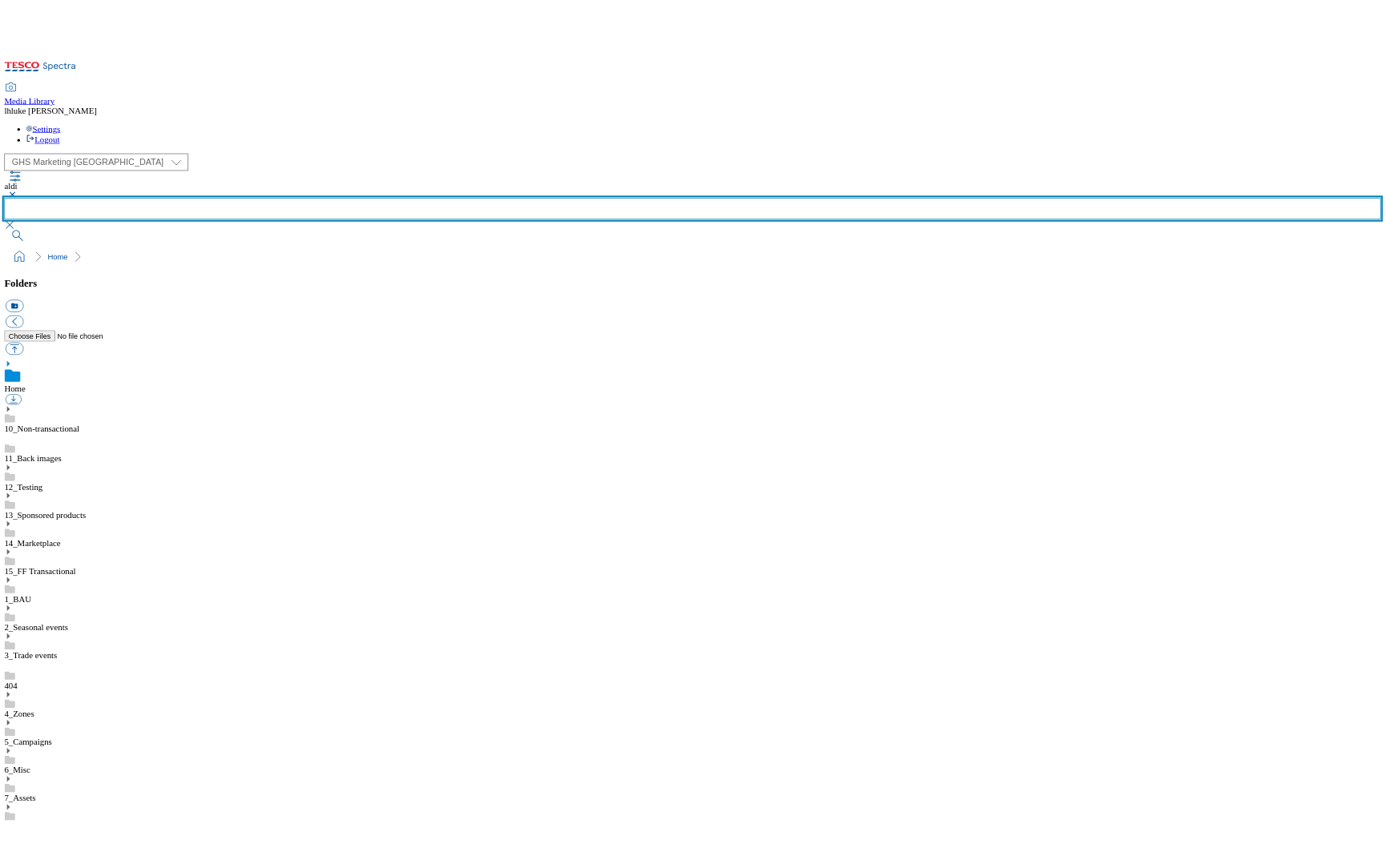
scroll to position [285, 0]
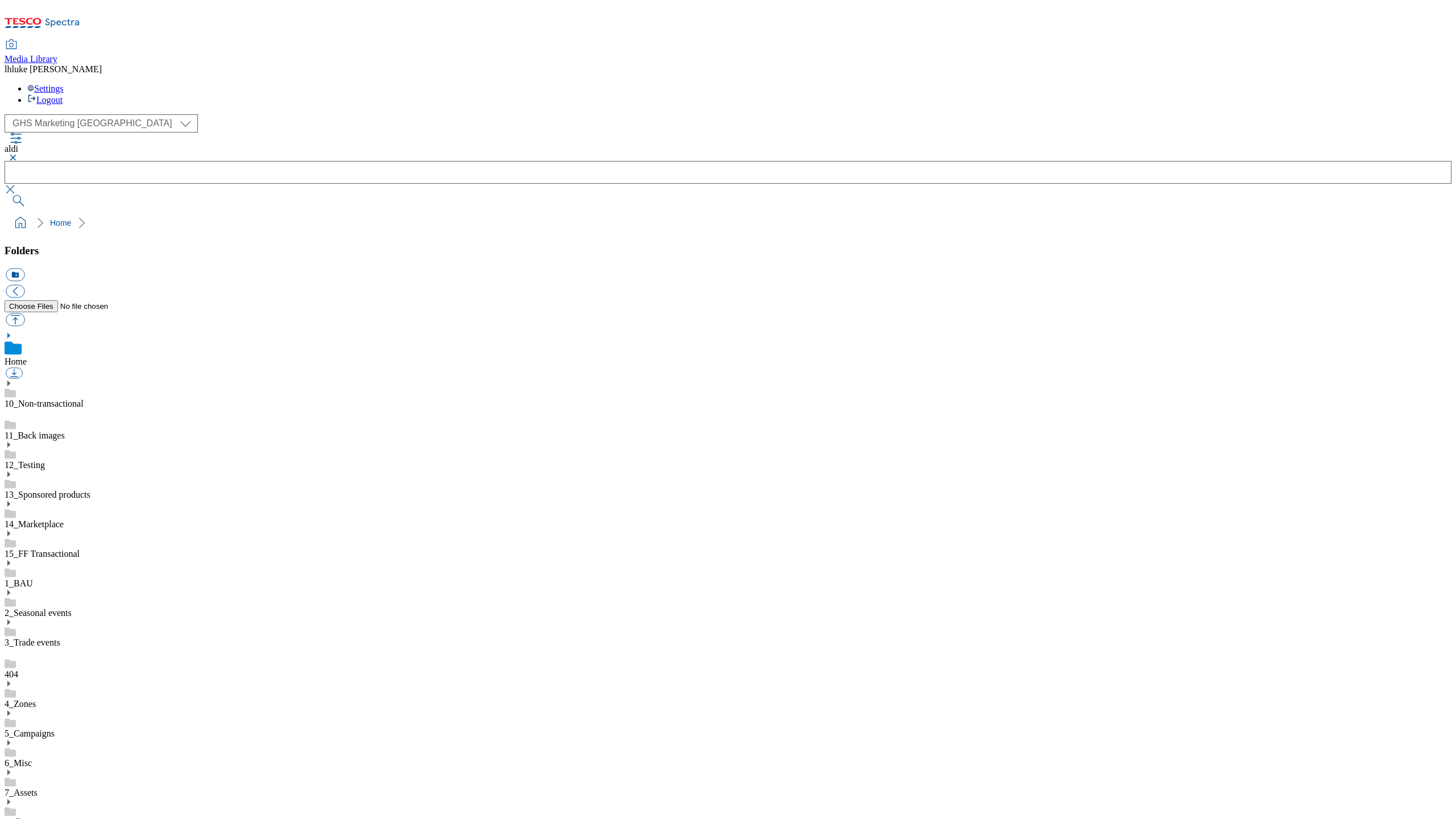
click at [18, 154] on button "button" at bounding box center [12, 157] width 14 height 7
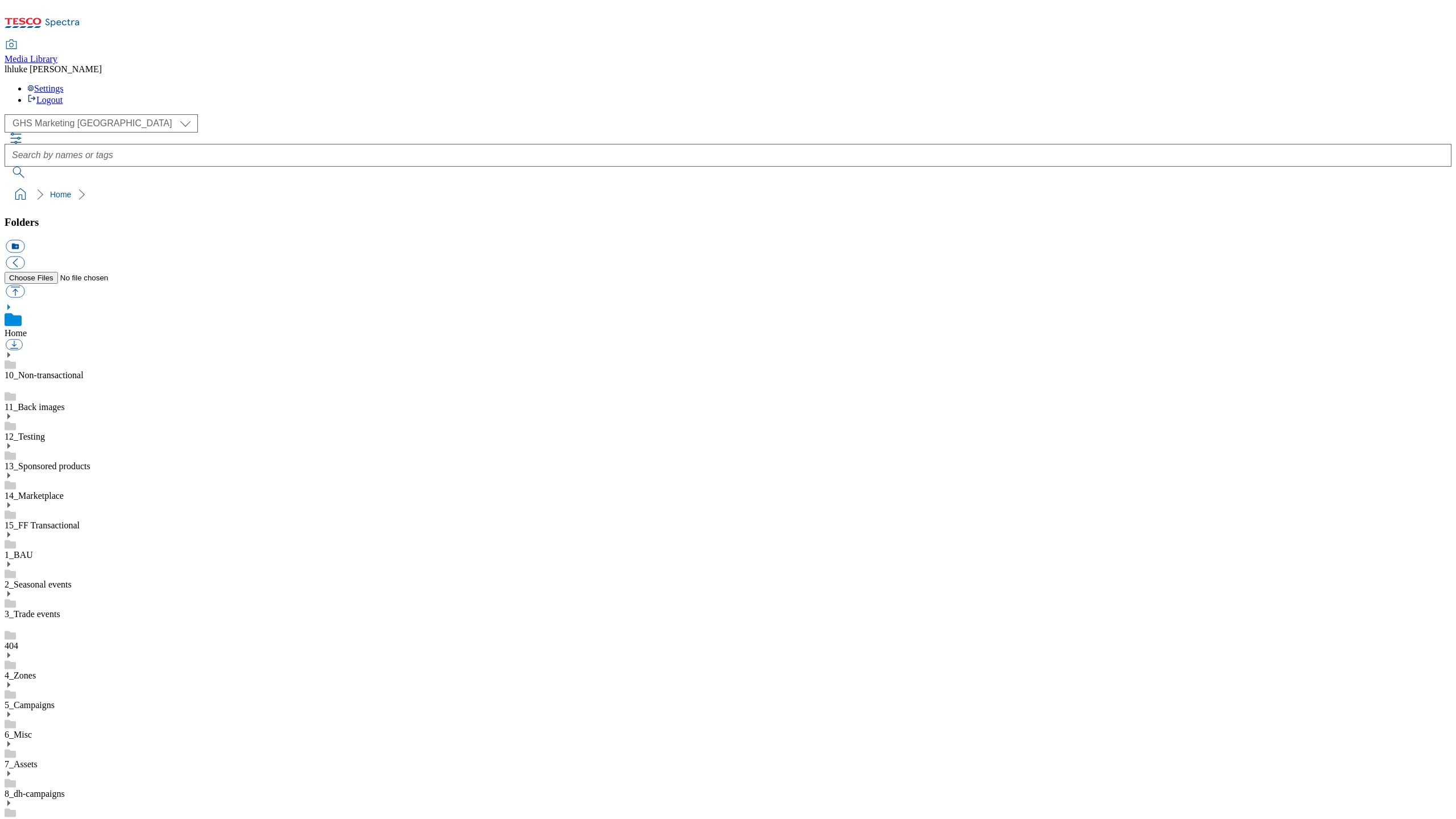
click at [306, 184] on ol "Home" at bounding box center [731, 194] width 1440 height 21
